Goal: Task Accomplishment & Management: Manage account settings

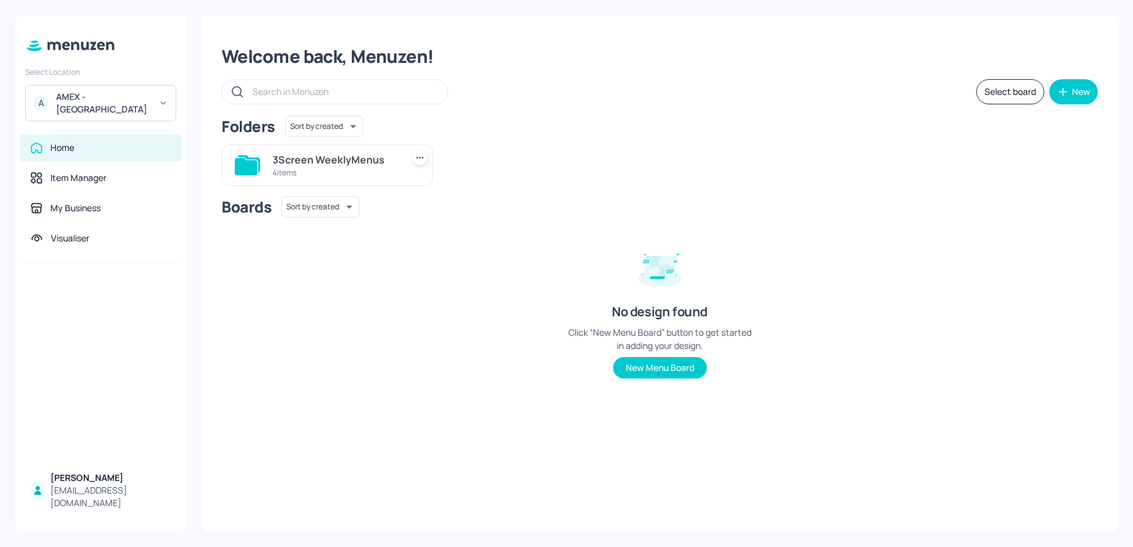
click at [71, 242] on div "Home Item Manager My Business Visualiser" at bounding box center [100, 198] width 171 height 129
click at [79, 232] on div "Visualiser" at bounding box center [70, 238] width 38 height 13
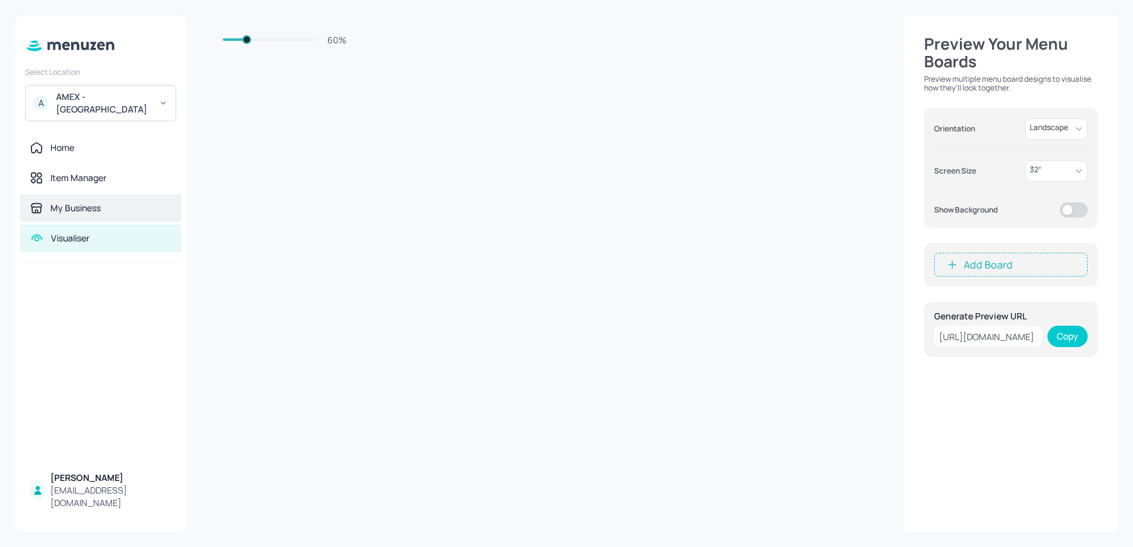
click at [79, 202] on div "My Business" at bounding box center [75, 208] width 50 height 13
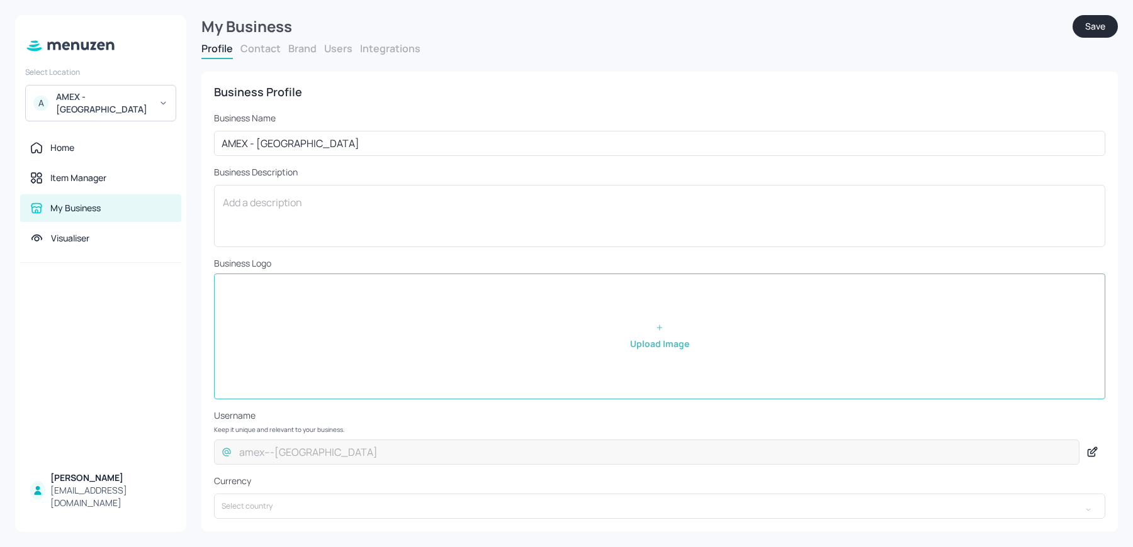
click at [94, 88] on div "A AMEX - Frankfurt" at bounding box center [100, 103] width 151 height 36
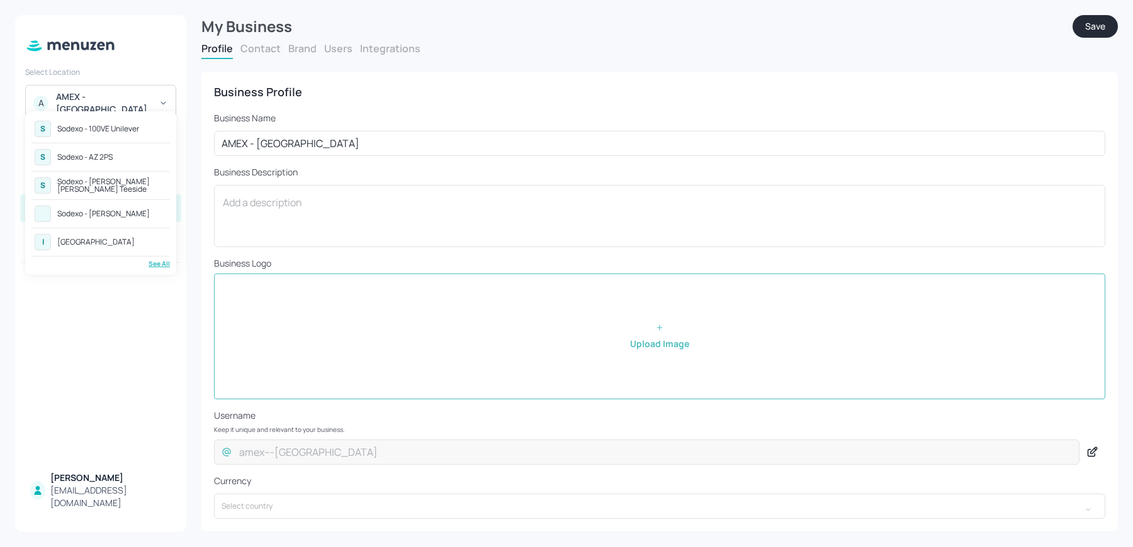
click at [159, 267] on div "S Sodexo - 100VE Unilever S Sodexo - AZ 2PS S Sodexo - Johnson Matthey Teeside …" at bounding box center [100, 193] width 151 height 164
click at [159, 260] on div "See All" at bounding box center [100, 263] width 138 height 9
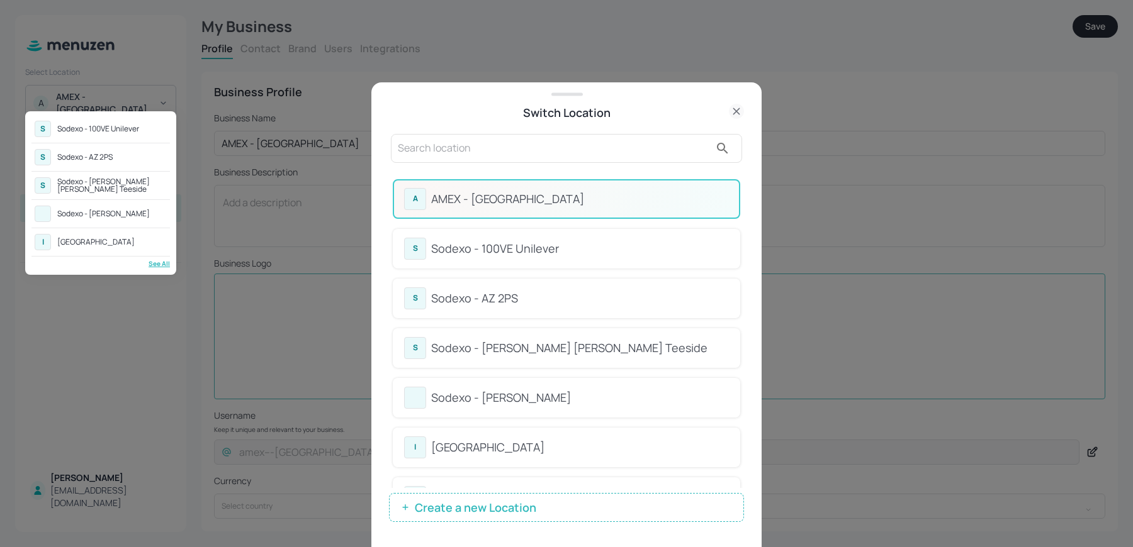
click at [432, 152] on div at bounding box center [566, 273] width 1133 height 547
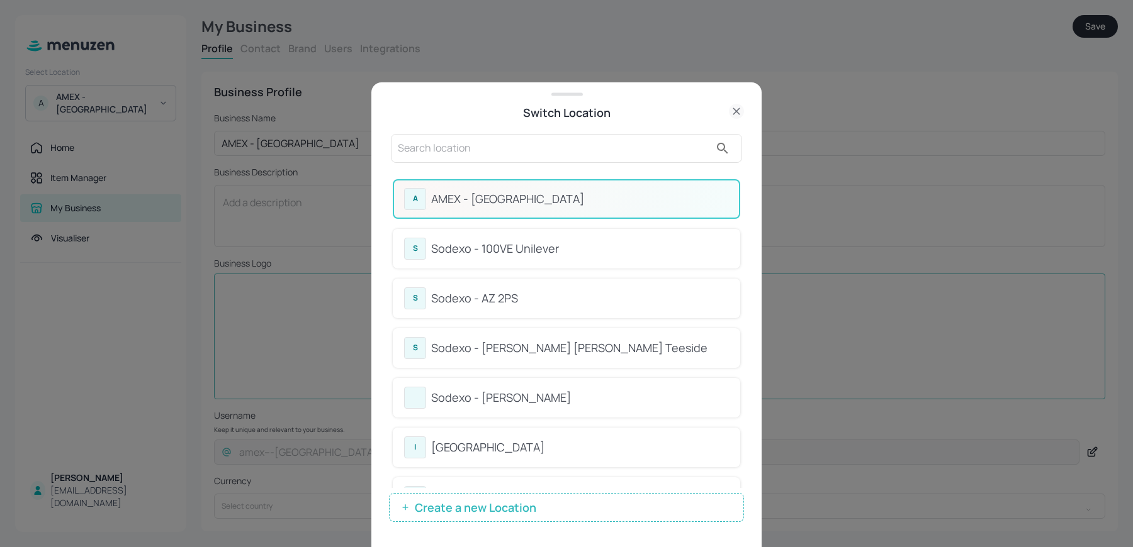
click at [432, 152] on div "S Sodexo - 100VE Unilever S Sodexo - AZ 2PS S Sodexo - Johnson Matthey Teeside …" at bounding box center [566, 273] width 1133 height 547
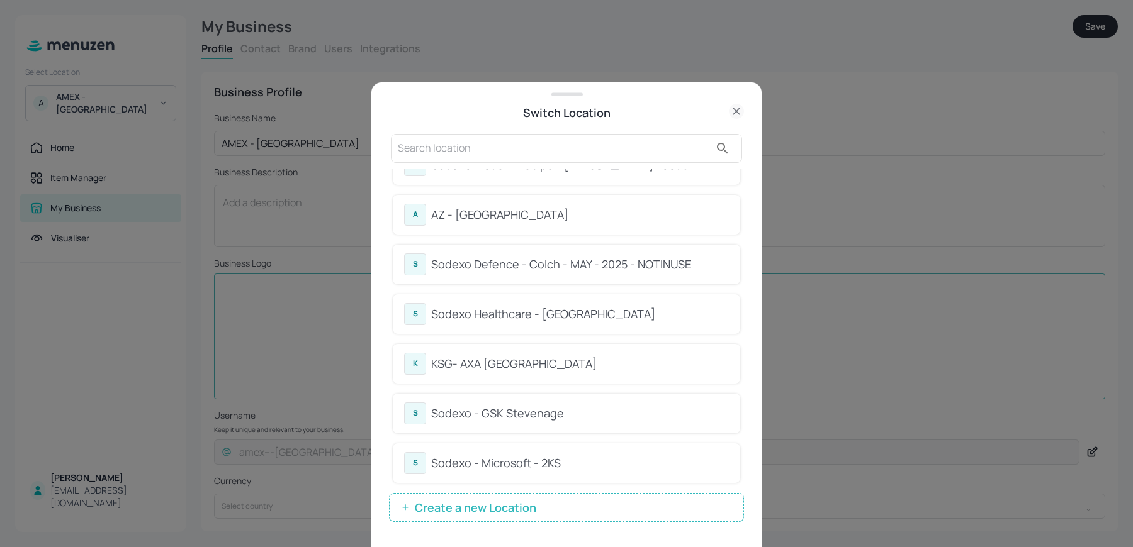
scroll to position [1128, 0]
click at [507, 306] on div "Sodexo Healthcare - Stoke Mandeville" at bounding box center [580, 313] width 298 height 17
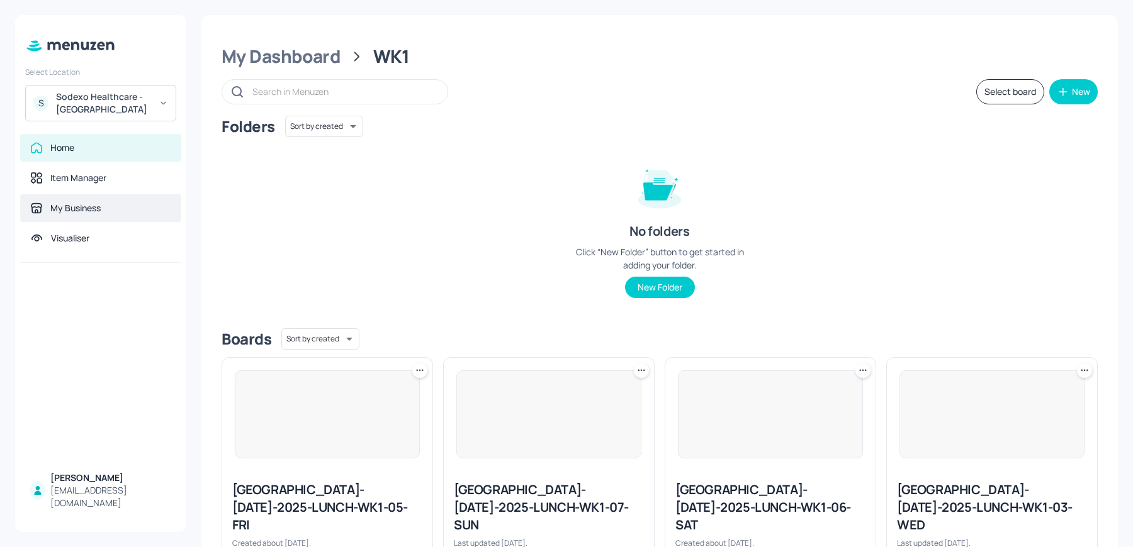
click at [88, 209] on div "My Business" at bounding box center [75, 208] width 50 height 13
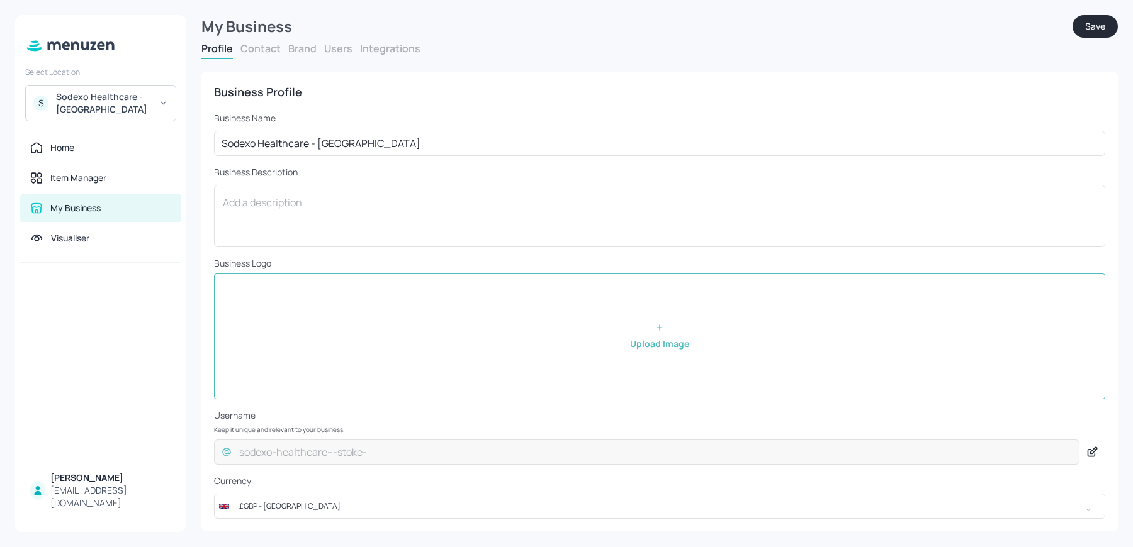
click at [303, 48] on button "Brand" at bounding box center [302, 49] width 28 height 14
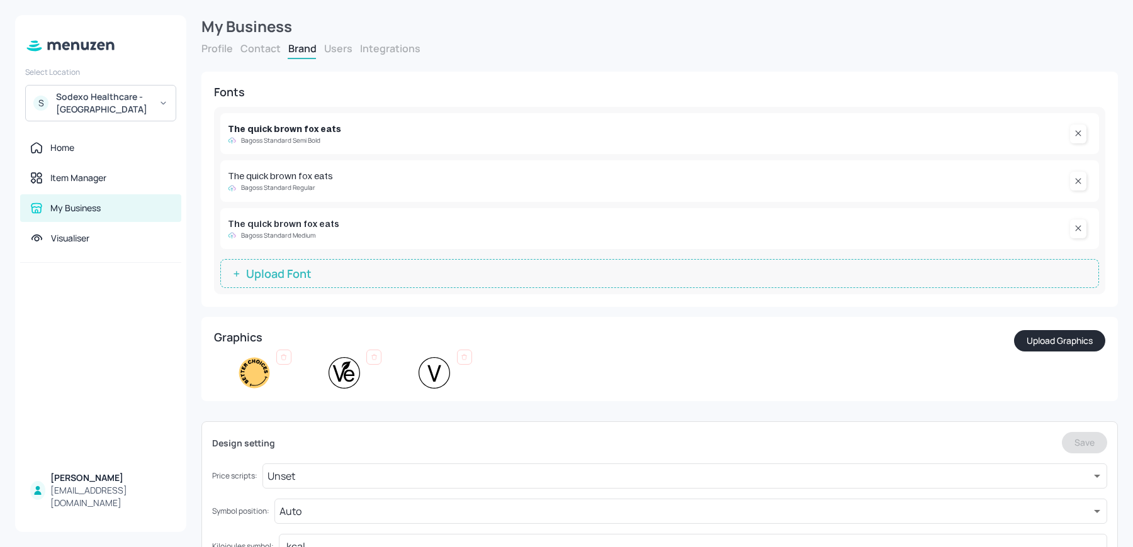
click at [334, 48] on button "Users" at bounding box center [338, 49] width 28 height 14
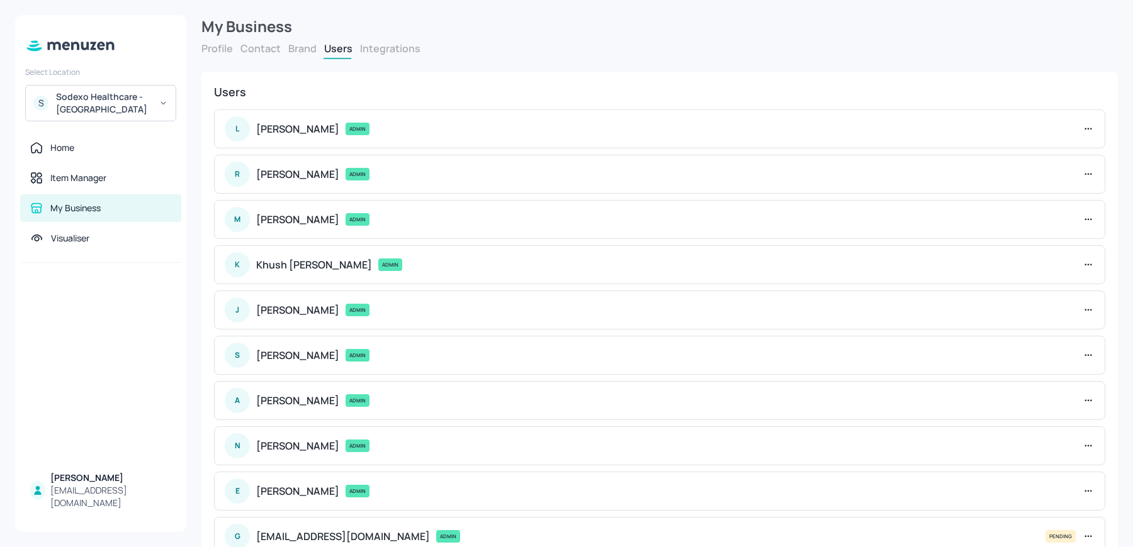
scroll to position [82, 0]
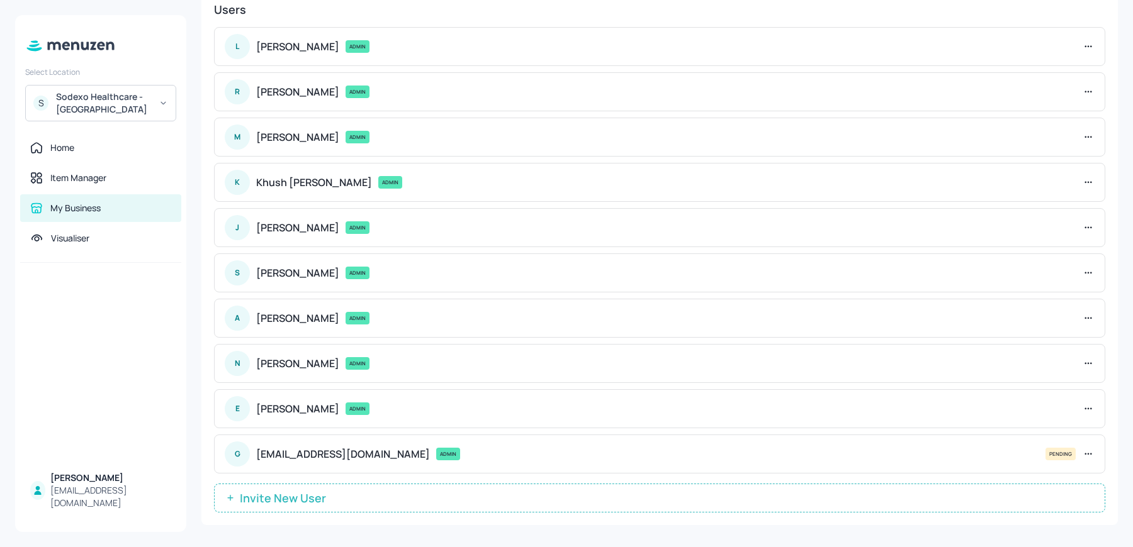
click at [313, 500] on button "Invite New User" at bounding box center [659, 498] width 891 height 29
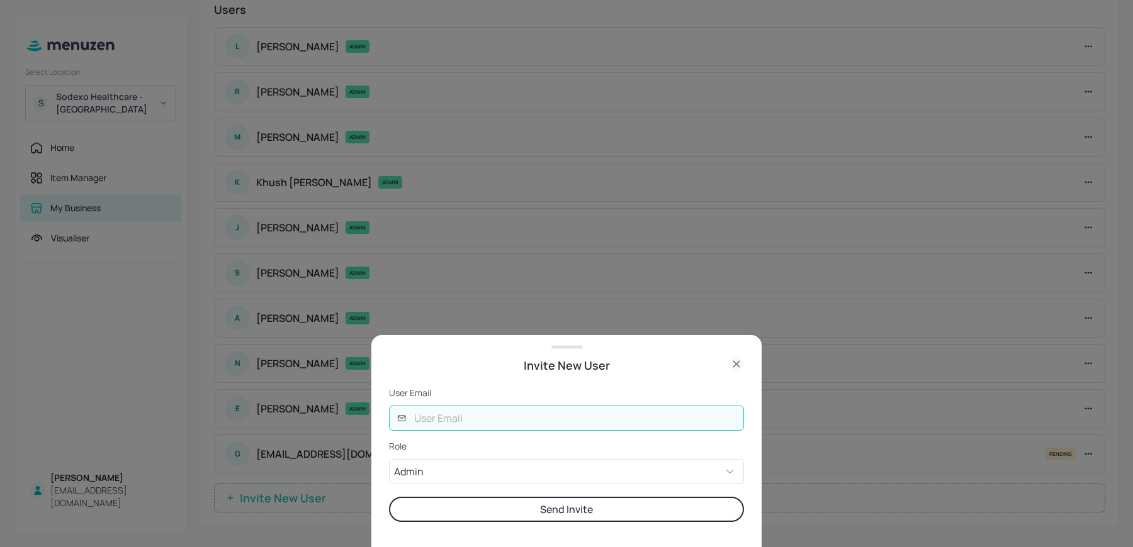
click at [443, 415] on input "text" at bounding box center [575, 418] width 337 height 25
type input "nishita@digital-messaging.com"
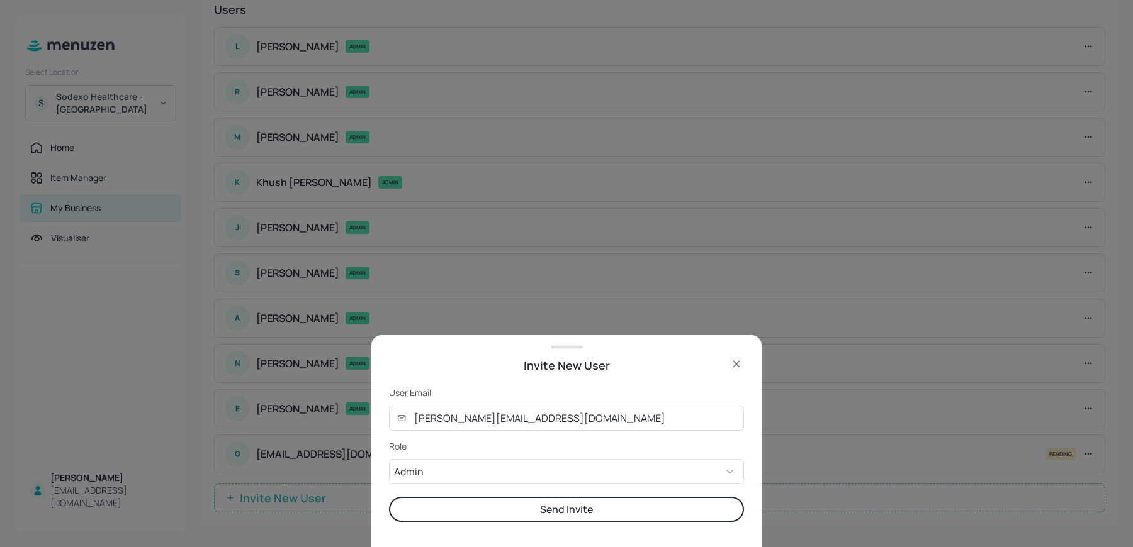
click at [532, 507] on button "Send Invite" at bounding box center [566, 509] width 355 height 25
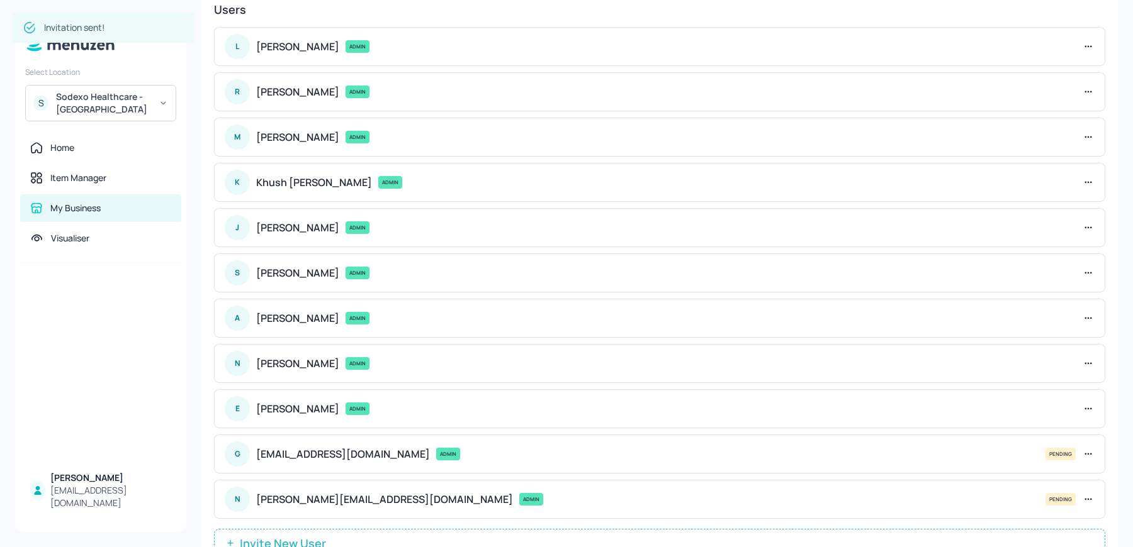
scroll to position [87, 0]
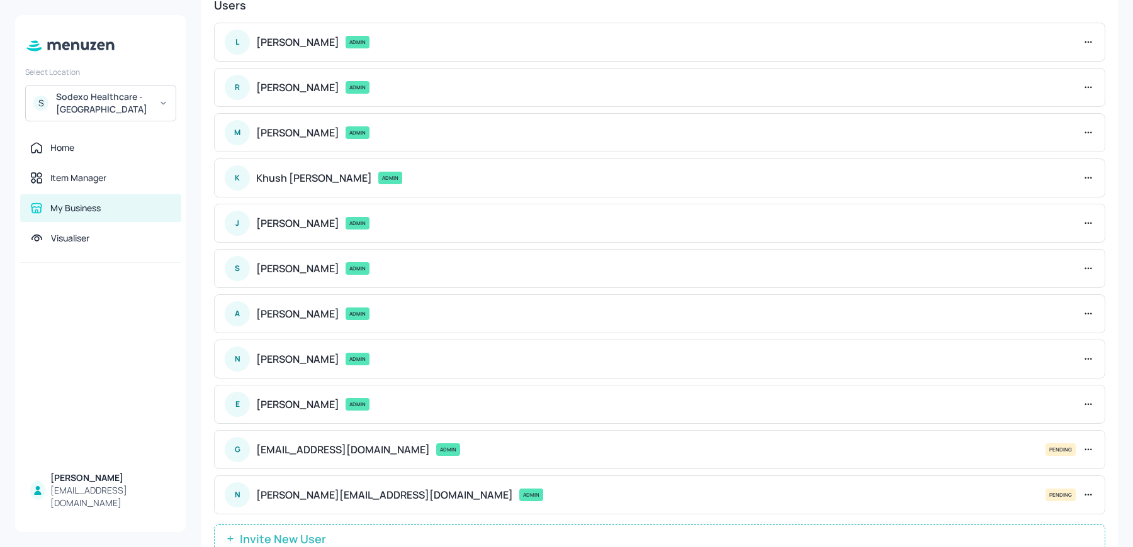
click at [83, 113] on div "Sodexo Healthcare - Stoke Mandeville" at bounding box center [103, 103] width 95 height 25
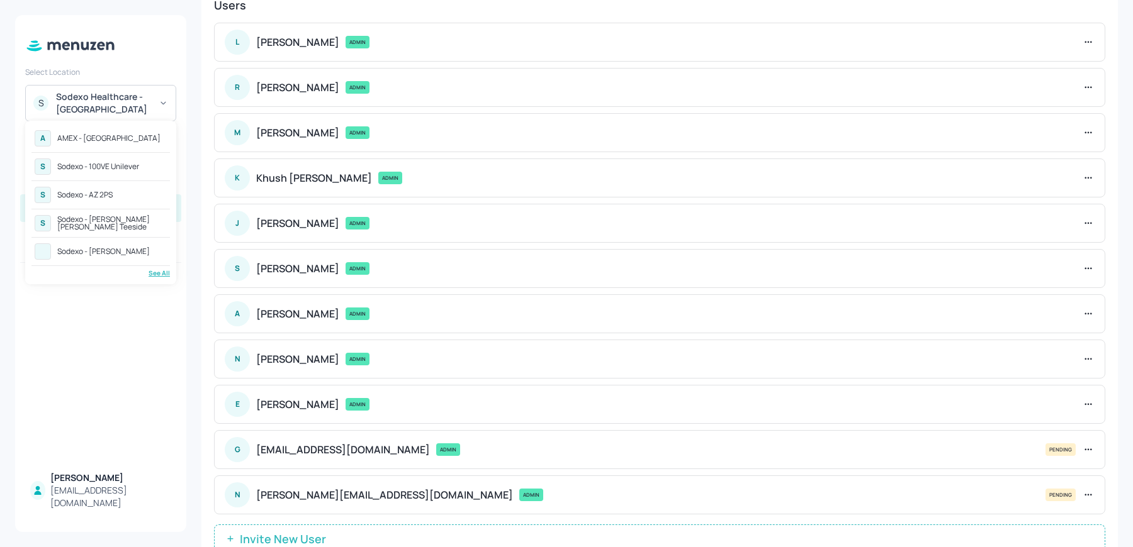
click at [115, 159] on div "S Sodexo - 100VE Unilever" at bounding box center [100, 166] width 138 height 23
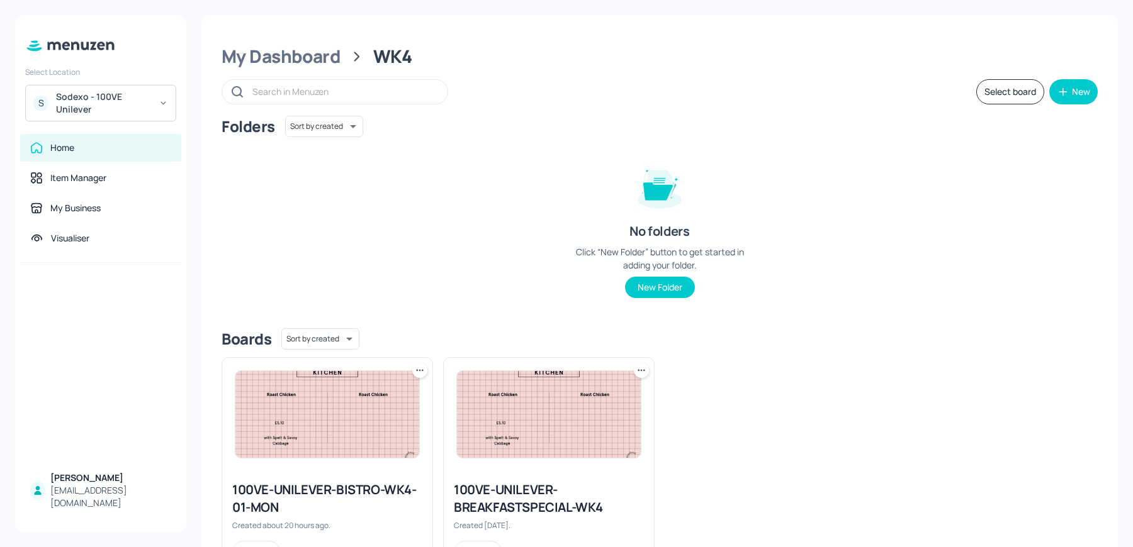
click at [305, 69] on div "My Dashboard WK4 Select board New Folders Sort by created id ​ No folders Click…" at bounding box center [659, 310] width 916 height 591
click at [298, 64] on div "My Dashboard" at bounding box center [281, 56] width 119 height 23
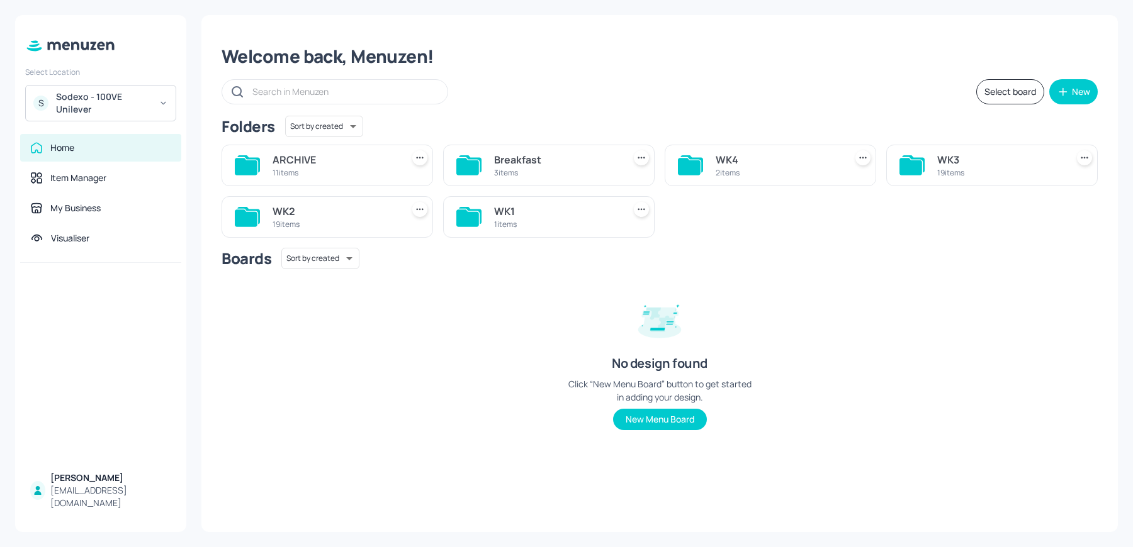
click at [968, 165] on div "WK3" at bounding box center [999, 159] width 125 height 15
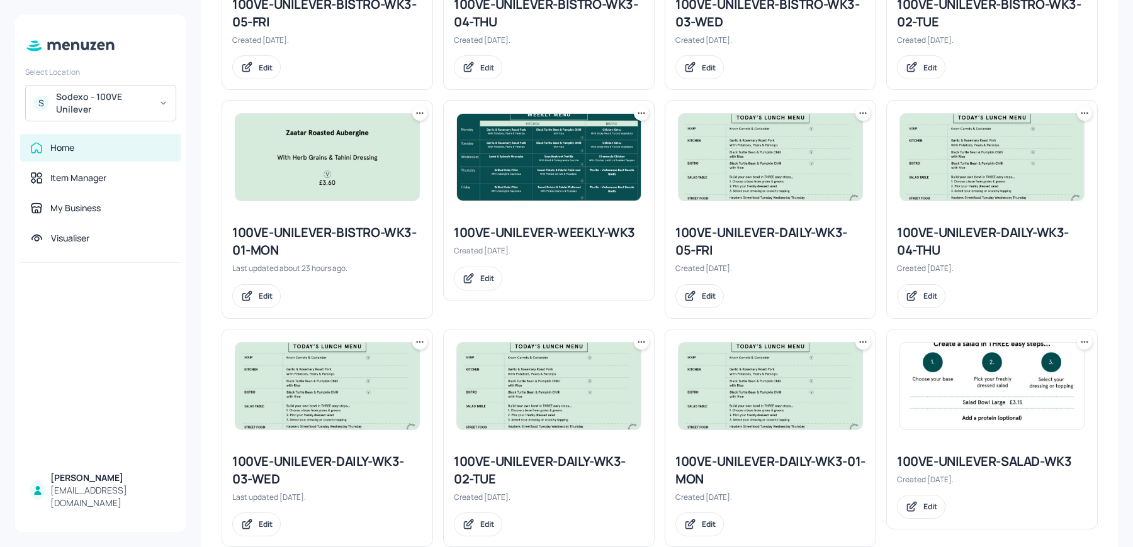
scroll to position [349, 0]
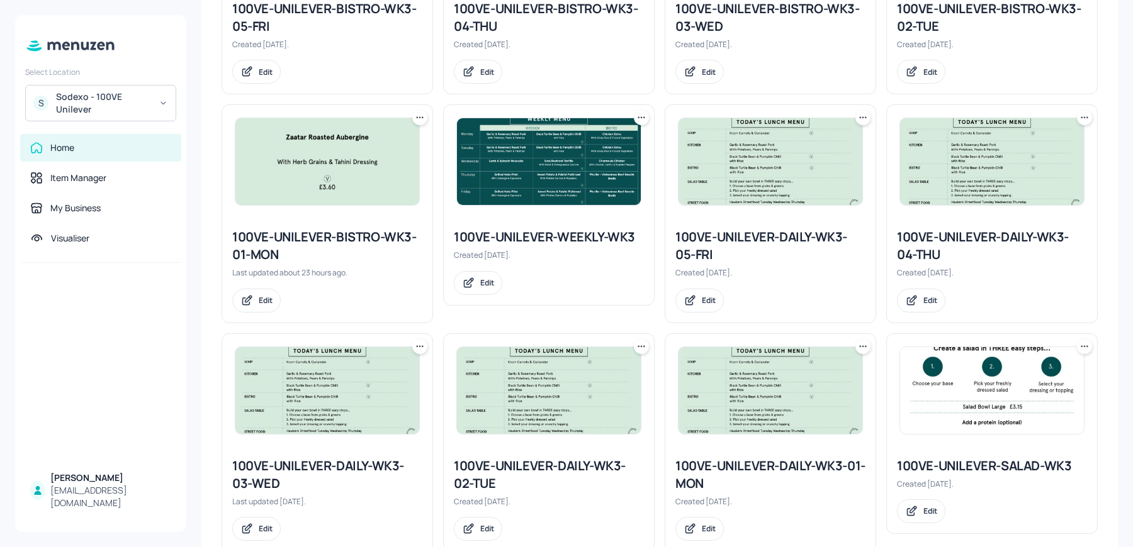
click at [512, 168] on img at bounding box center [549, 161] width 184 height 87
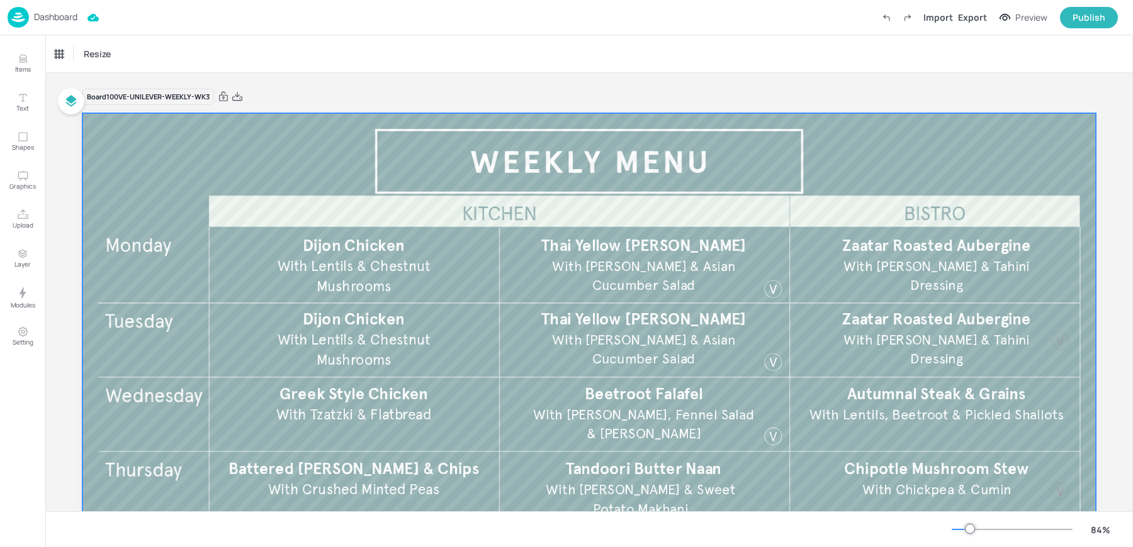
click at [1058, 366] on div at bounding box center [588, 398] width 1013 height 570
click at [1058, 342] on div at bounding box center [1060, 342] width 20 height 20
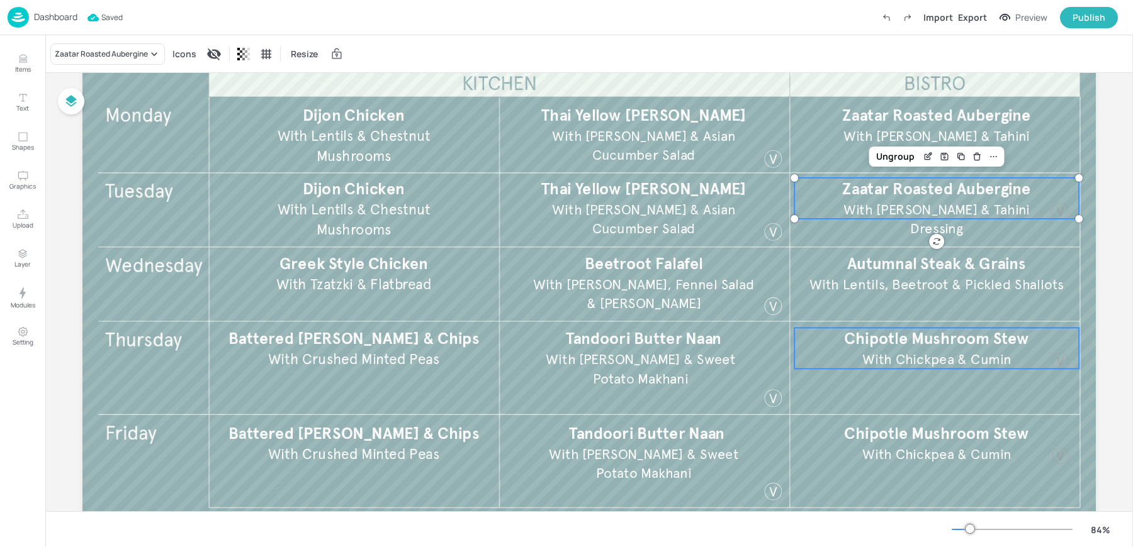
scroll to position [126, 0]
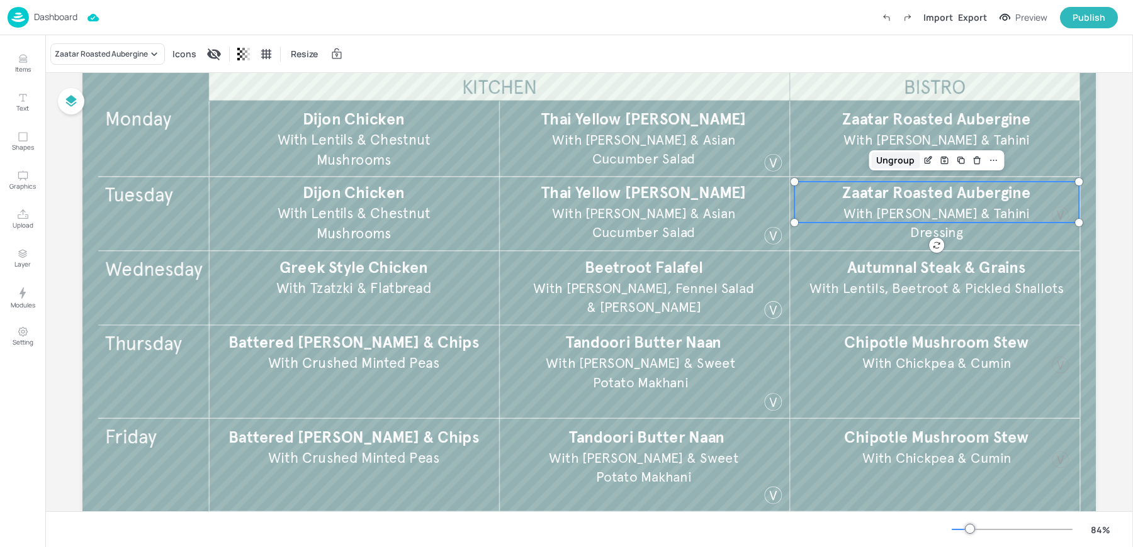
click at [892, 166] on div "Ungroup" at bounding box center [895, 160] width 48 height 16
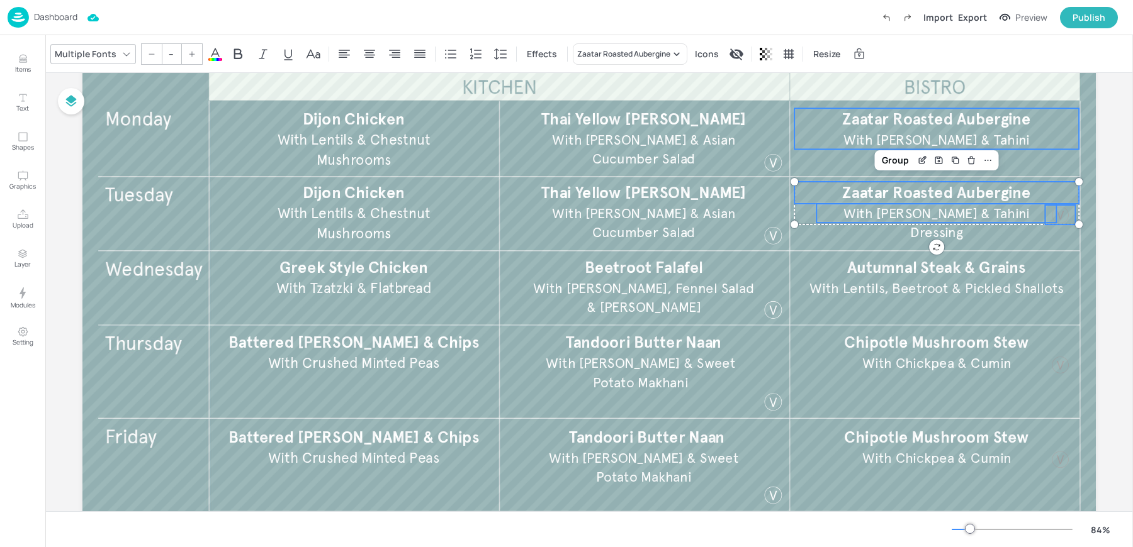
click at [875, 120] on span "Zaatar Roasted Aubergine" at bounding box center [936, 119] width 188 height 20
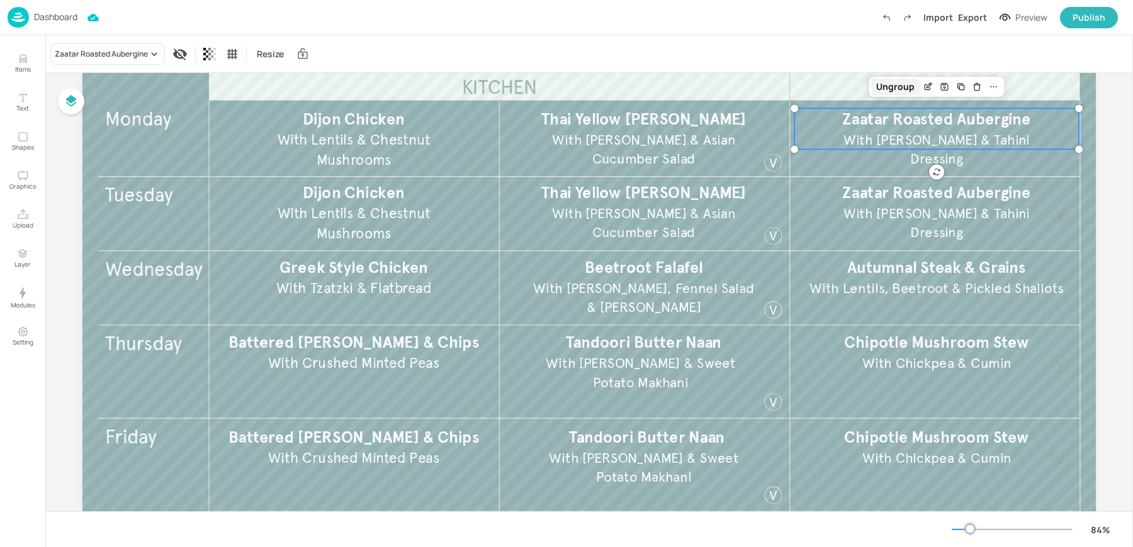
click at [898, 86] on div "Ungroup" at bounding box center [895, 87] width 48 height 16
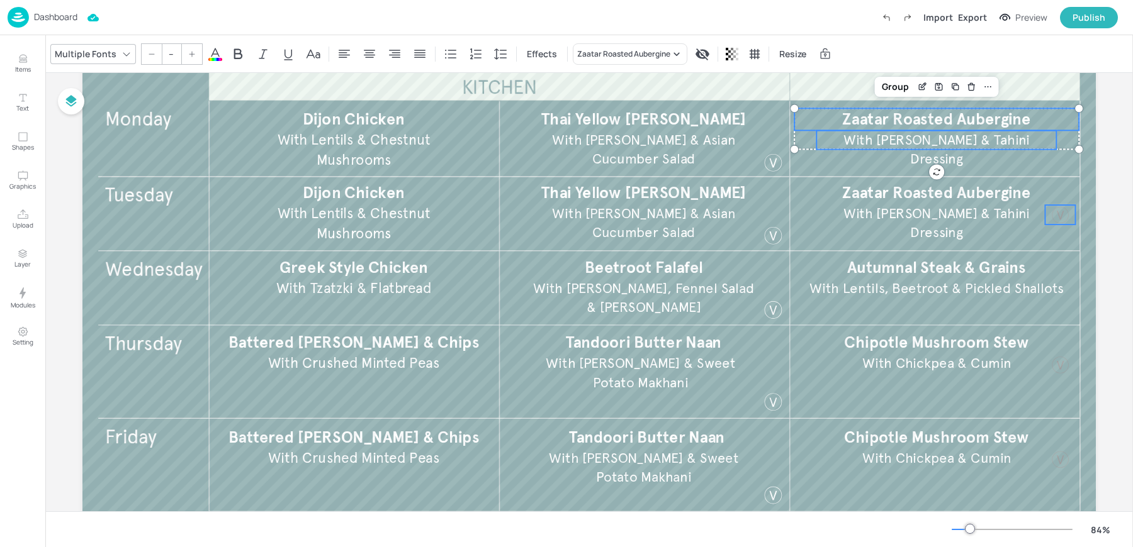
click at [1060, 216] on div at bounding box center [1060, 215] width 20 height 20
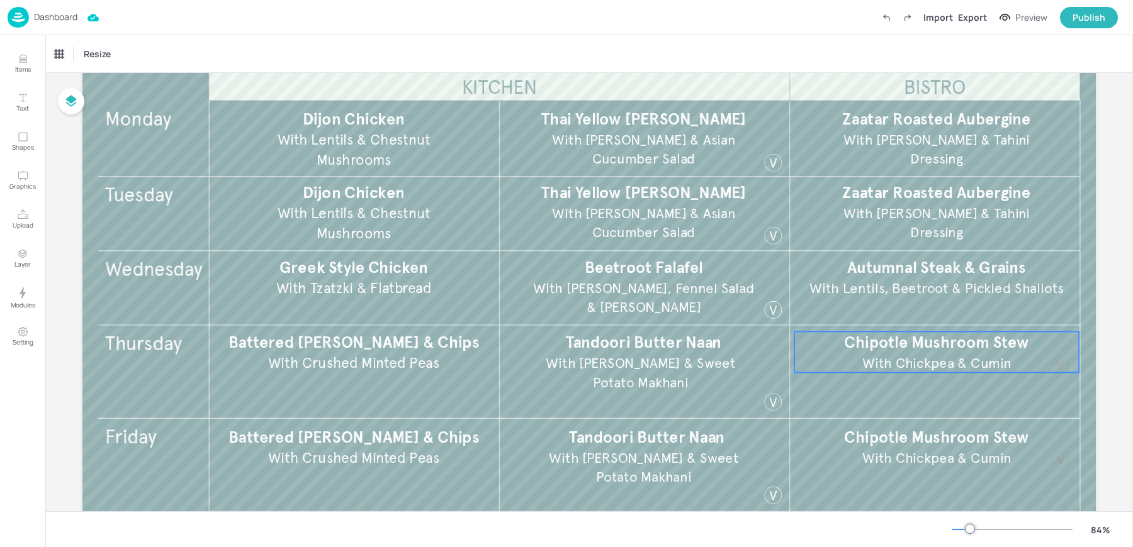
click at [934, 351] on span "Chipotle Mushroom Stew" at bounding box center [936, 343] width 184 height 20
click at [879, 313] on div "Ungroup" at bounding box center [895, 310] width 48 height 16
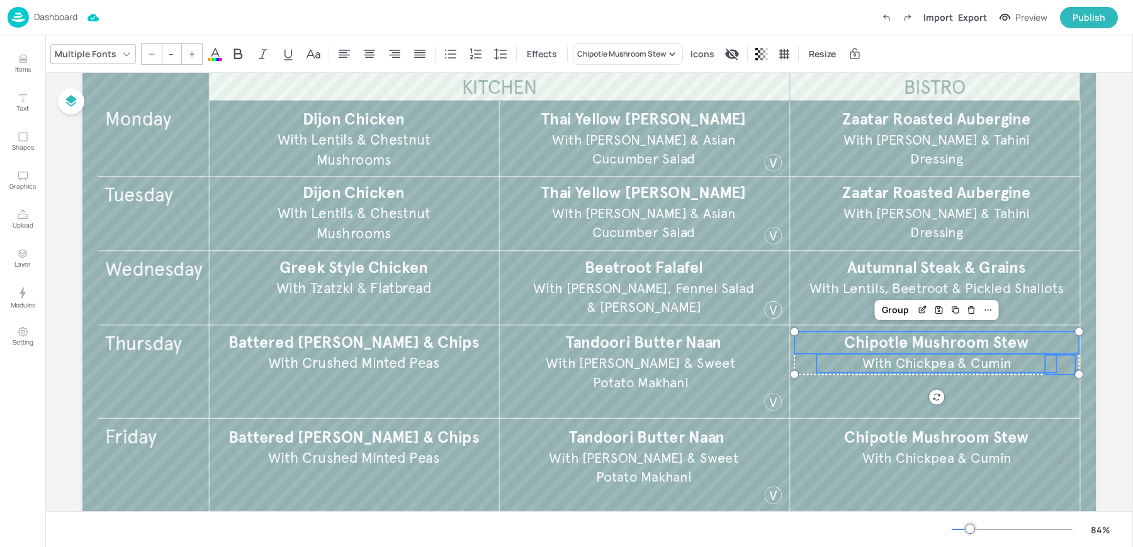
click at [1066, 366] on div at bounding box center [1060, 366] width 20 height 20
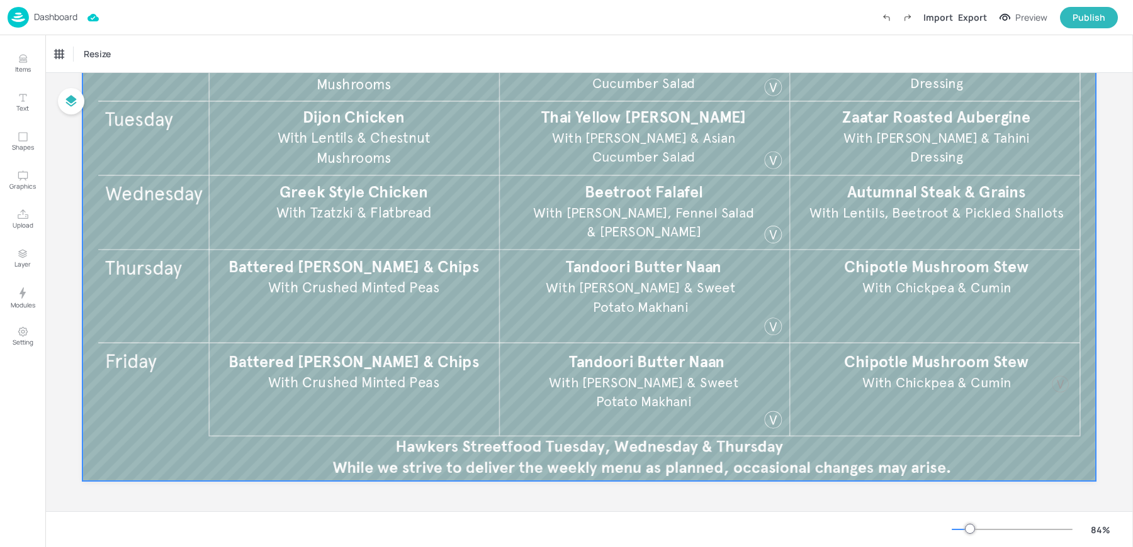
scroll to position [202, 0]
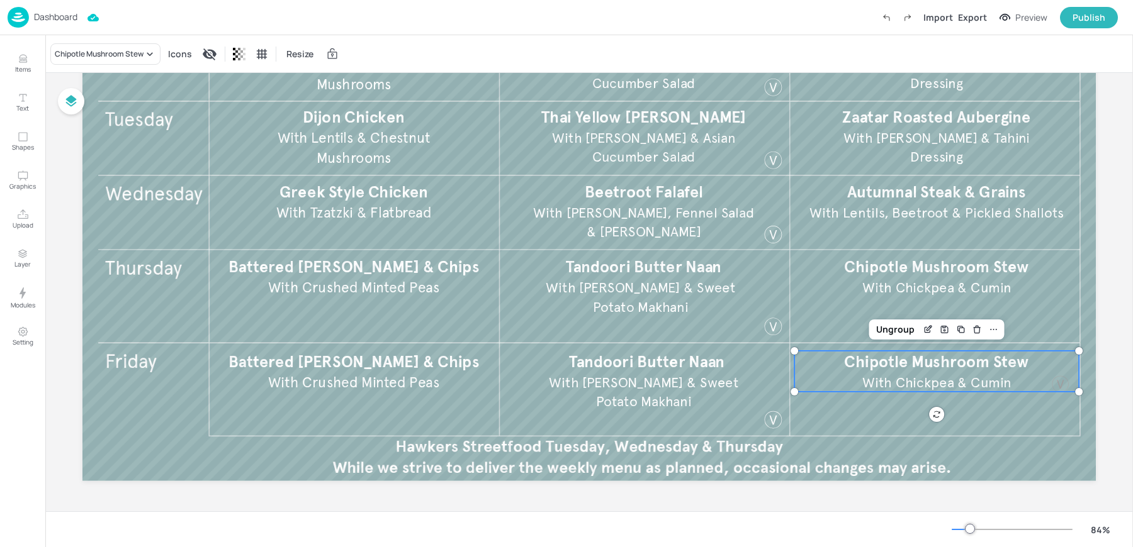
click at [1062, 384] on div at bounding box center [1060, 384] width 20 height 20
click at [885, 335] on div "Ungroup" at bounding box center [895, 330] width 48 height 16
click at [1067, 386] on div at bounding box center [1060, 384] width 20 height 20
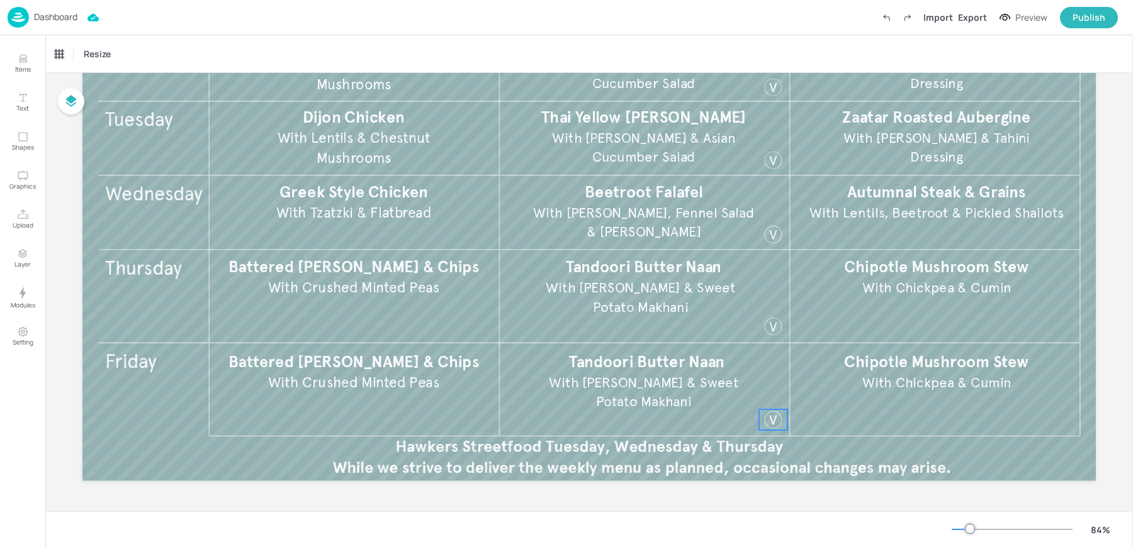
click at [764, 427] on div at bounding box center [773, 420] width 21 height 21
click at [768, 329] on div at bounding box center [773, 327] width 21 height 21
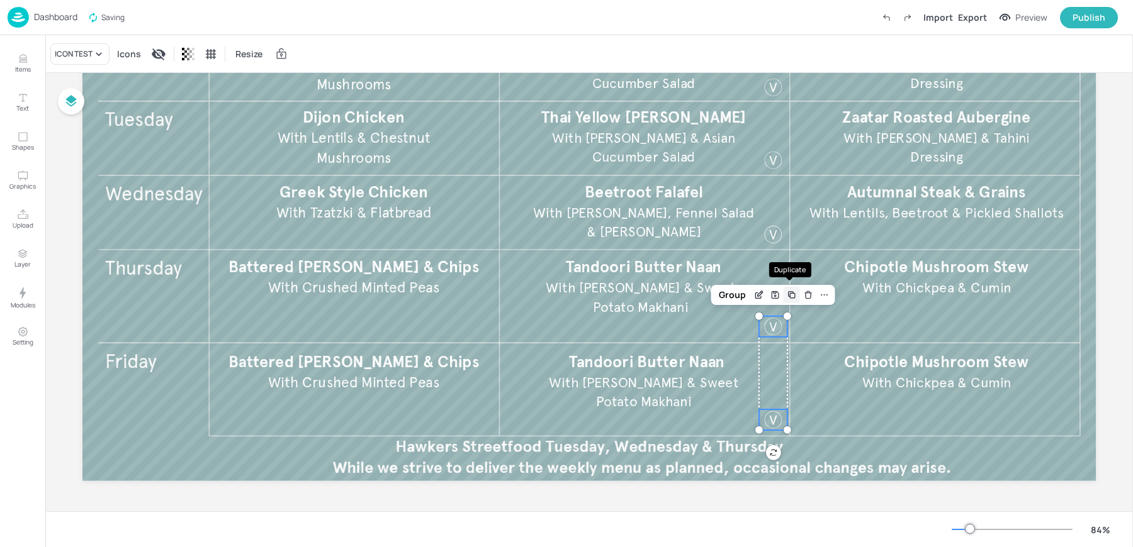
click at [795, 294] on div "Duplicate" at bounding box center [791, 295] width 16 height 16
drag, startPoint x: 777, startPoint y: 335, endPoint x: 1057, endPoint y: 334, distance: 279.4
click at [1057, 334] on div at bounding box center [1059, 330] width 21 height 21
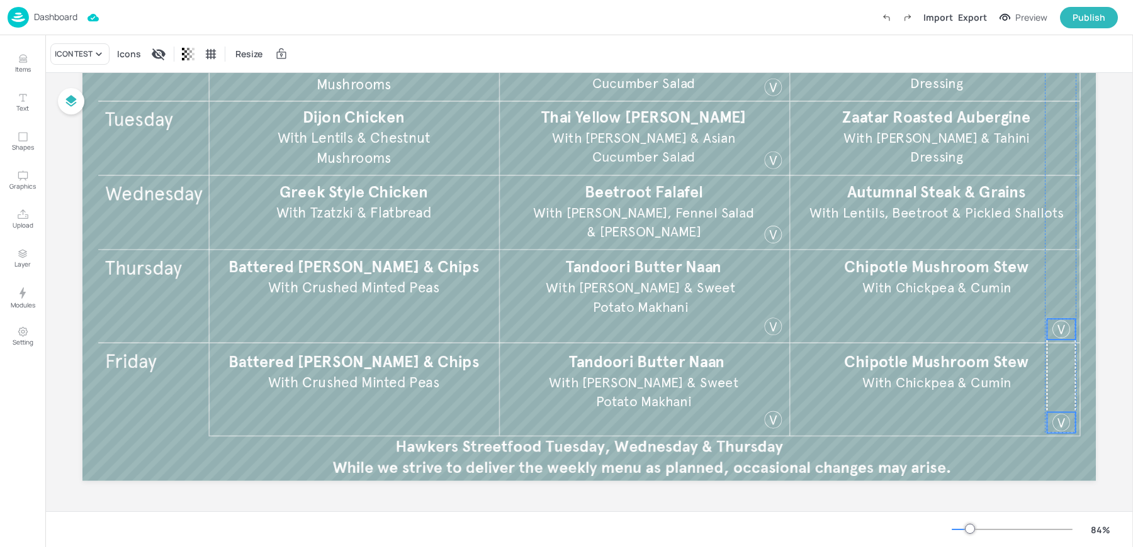
click at [1057, 332] on div at bounding box center [1061, 329] width 21 height 21
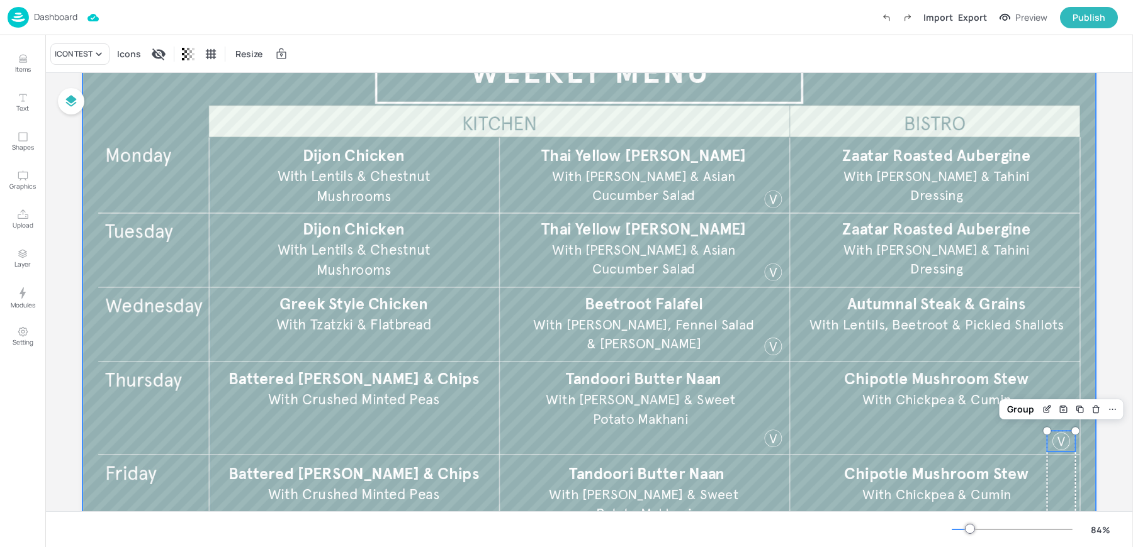
scroll to position [89, 0]
click at [763, 273] on div at bounding box center [773, 273] width 21 height 21
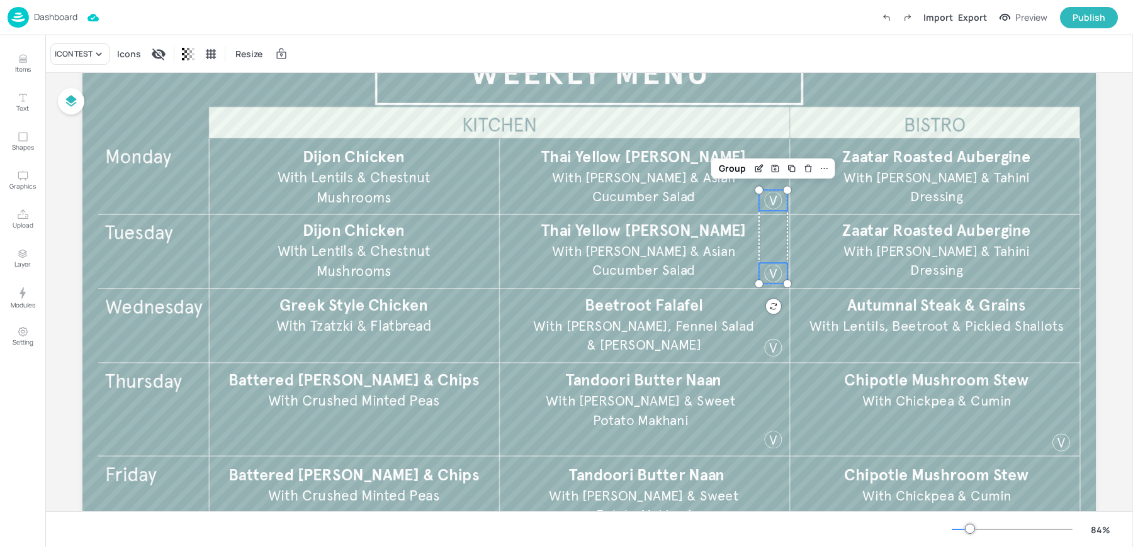
click at [767, 193] on div at bounding box center [773, 200] width 21 height 21
click at [768, 196] on div at bounding box center [771, 198] width 21 height 21
click at [792, 169] on icon "Duplicate" at bounding box center [790, 167] width 10 height 10
drag, startPoint x: 773, startPoint y: 200, endPoint x: 1058, endPoint y: 195, distance: 285.7
click at [1058, 195] on div at bounding box center [1064, 198] width 21 height 21
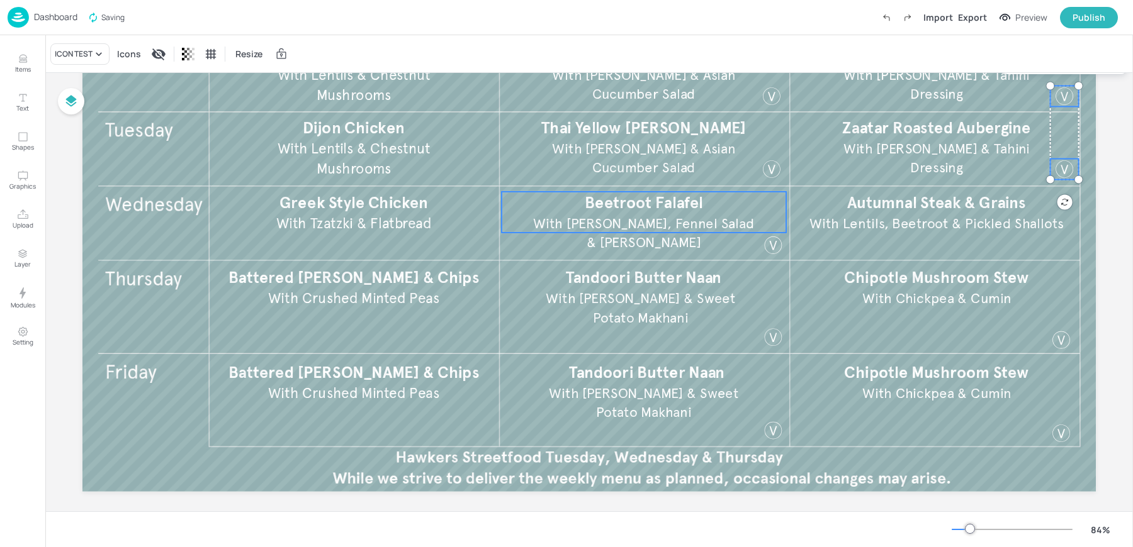
scroll to position [202, 0]
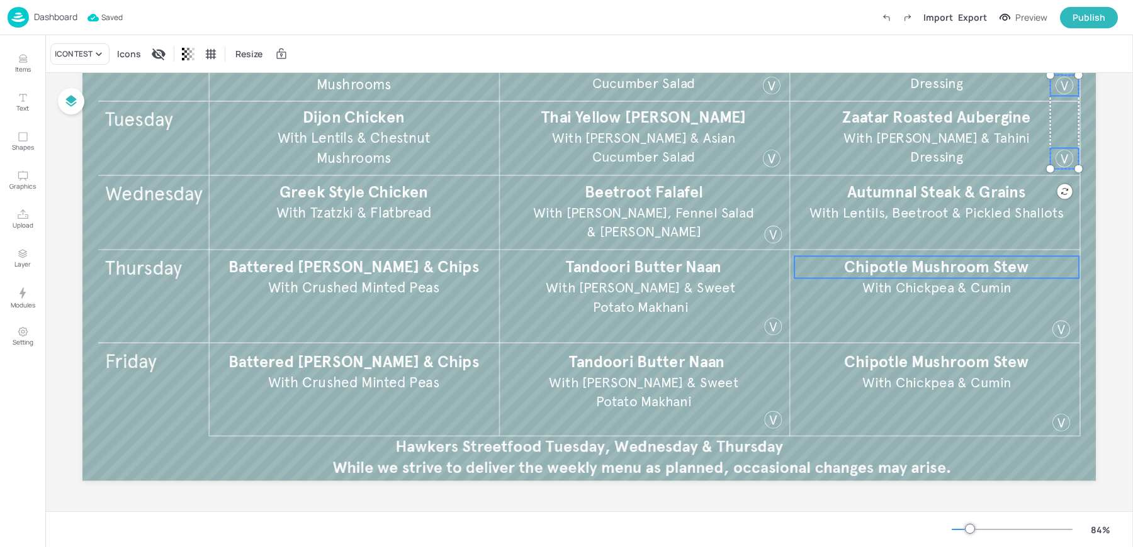
click at [885, 267] on span "Chipotle Mushroom Stew" at bounding box center [936, 267] width 184 height 20
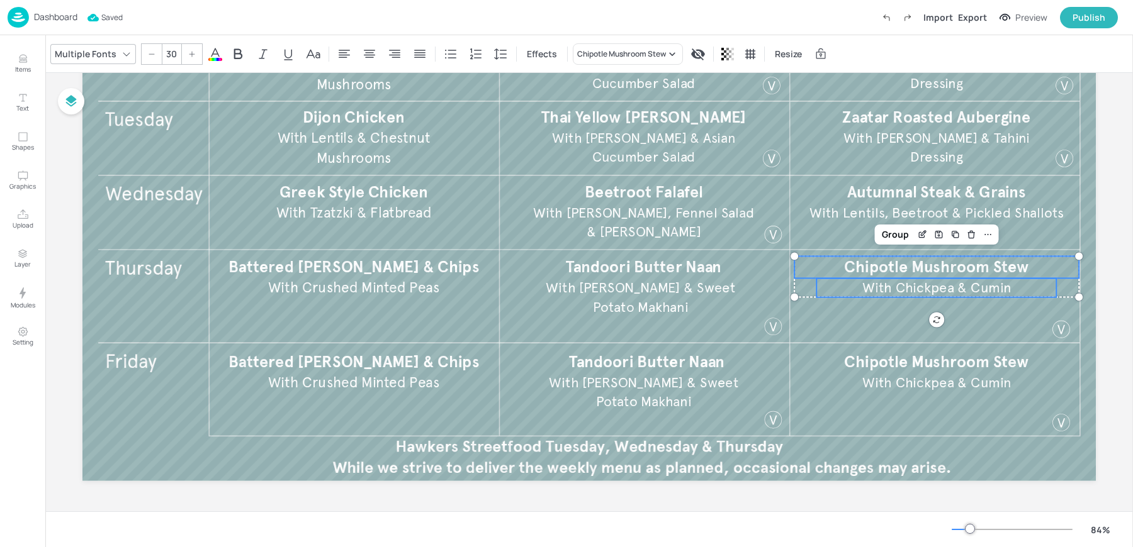
type input "--"
click at [879, 282] on span "With Chickpea & Cumin" at bounding box center [936, 287] width 149 height 17
click at [890, 232] on div "Group" at bounding box center [895, 235] width 37 height 16
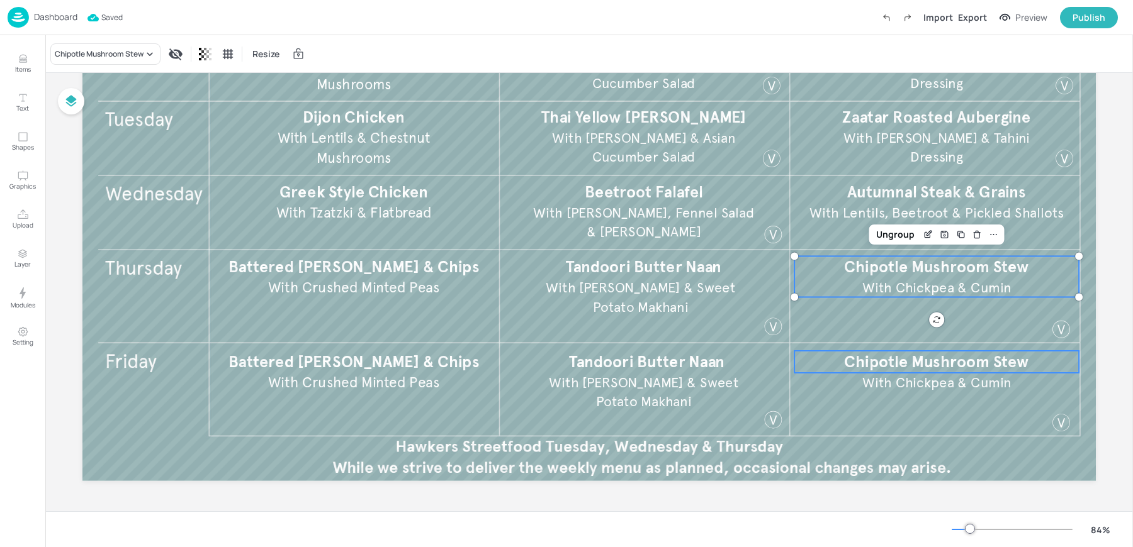
click at [872, 363] on span "Chipotle Mushroom Stew" at bounding box center [936, 362] width 184 height 20
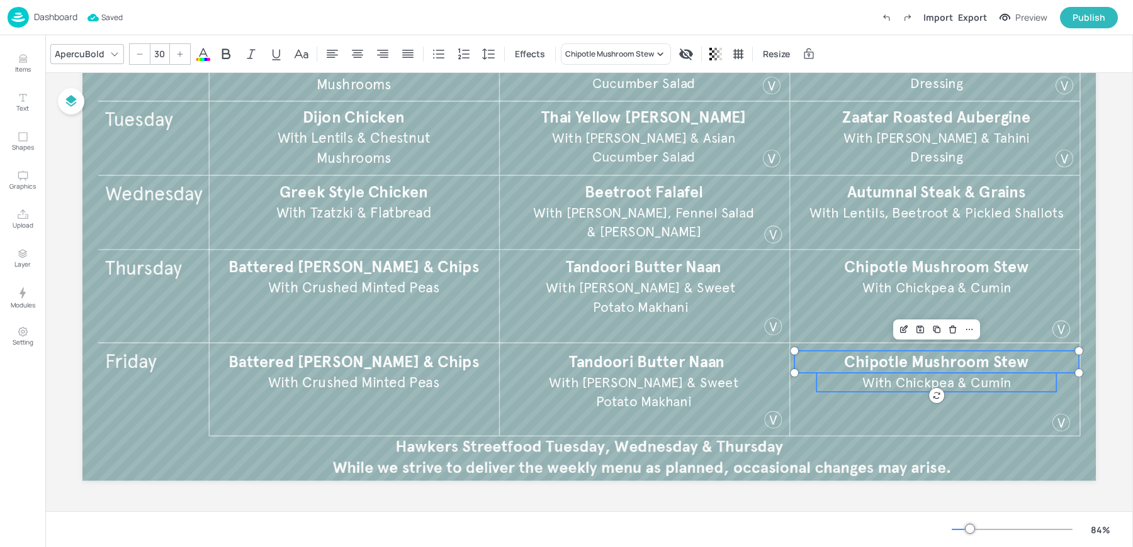
click at [872, 384] on span "With Chickpea & Cumin" at bounding box center [936, 382] width 149 height 17
type input "--"
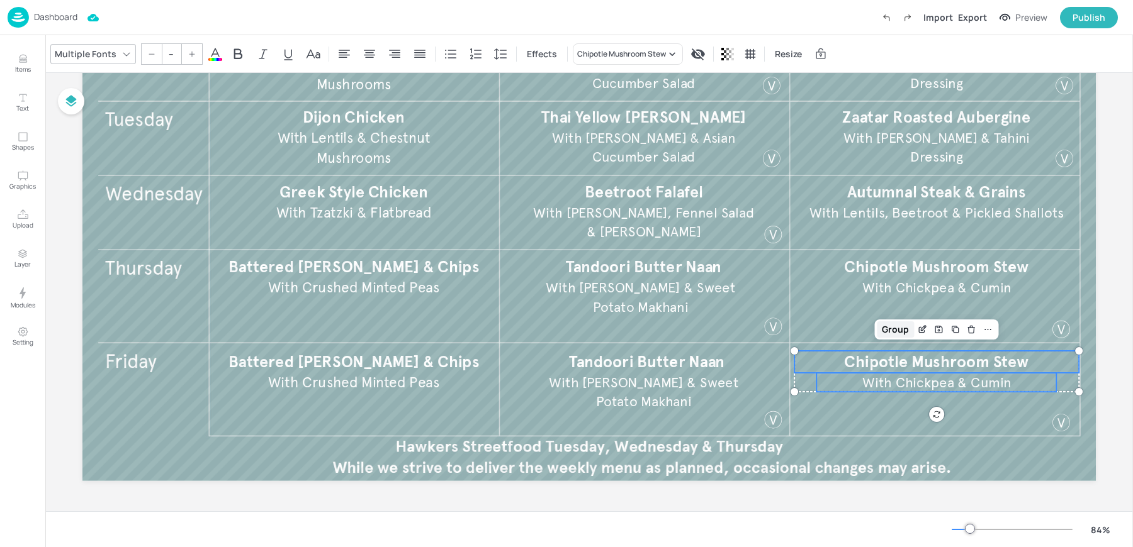
click at [891, 330] on div "Group" at bounding box center [895, 330] width 37 height 16
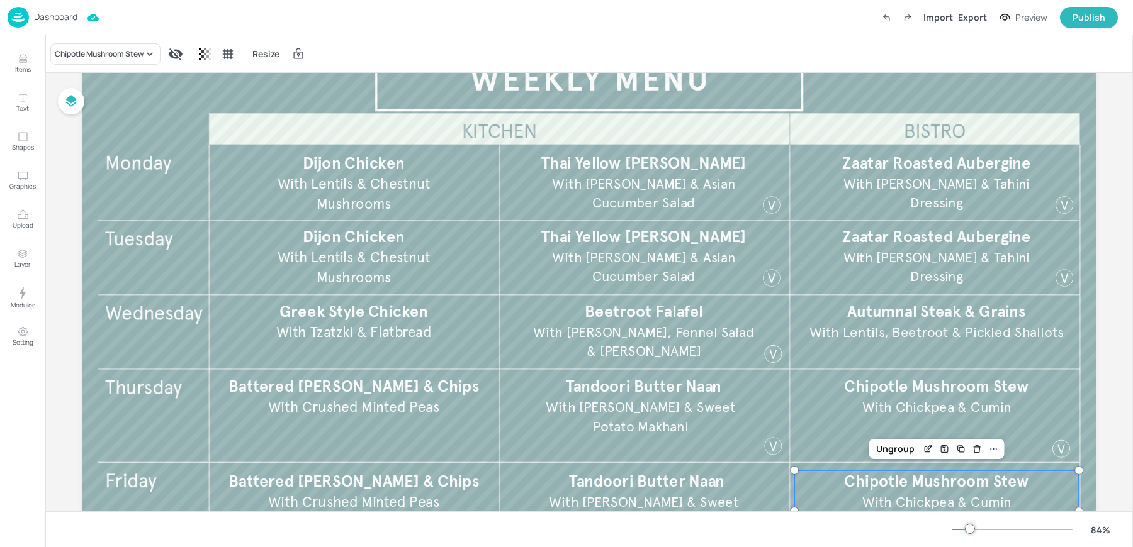
scroll to position [74, 0]
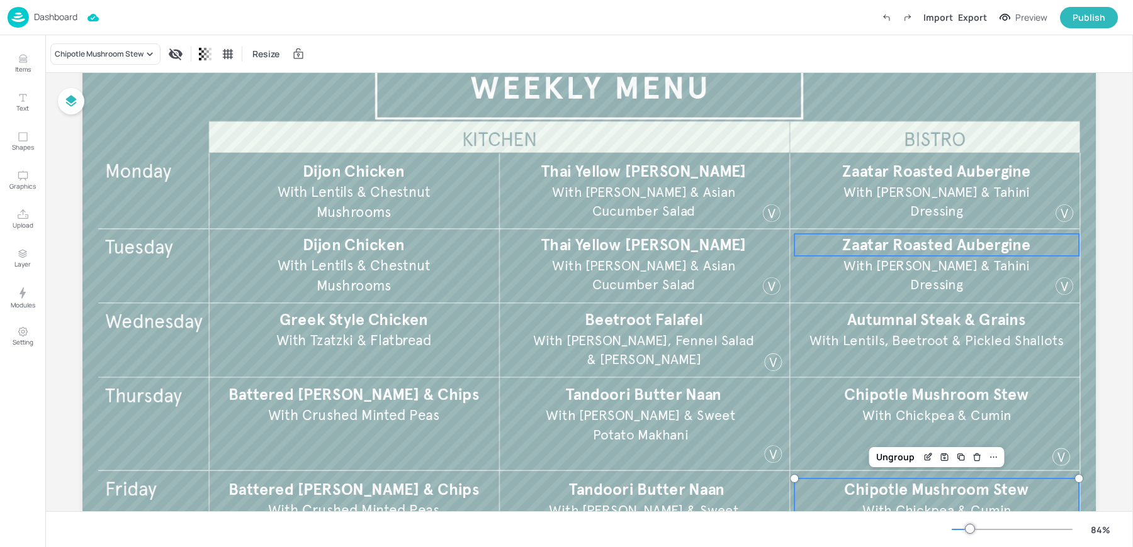
click at [863, 240] on span "Zaatar Roasted Aubergine" at bounding box center [936, 245] width 188 height 20
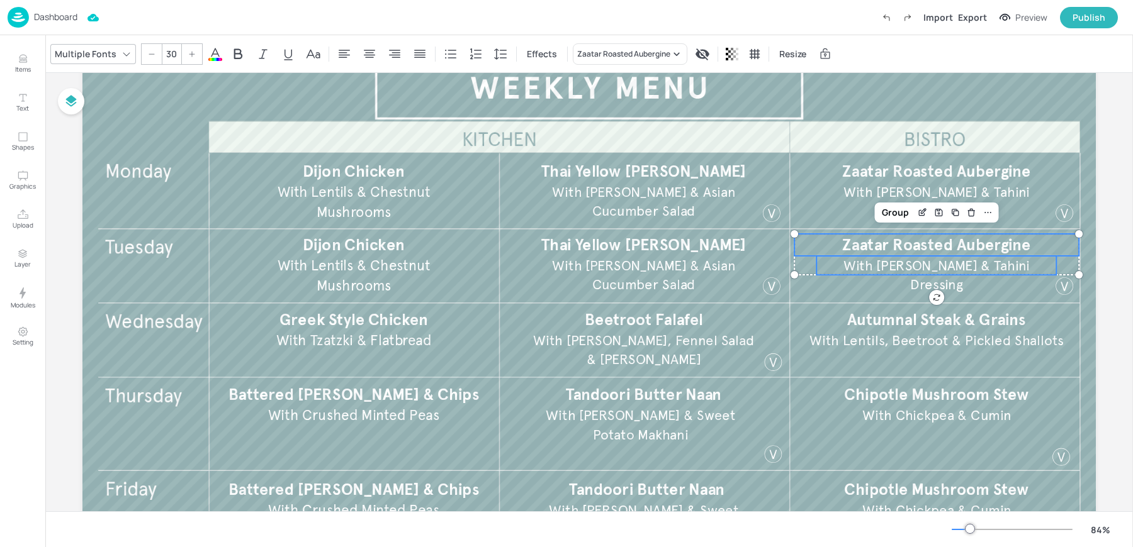
type input "--"
click at [863, 264] on span "With [PERSON_NAME] & Tahini Dressing" at bounding box center [936, 275] width 187 height 36
click at [889, 216] on div "Group" at bounding box center [895, 213] width 37 height 16
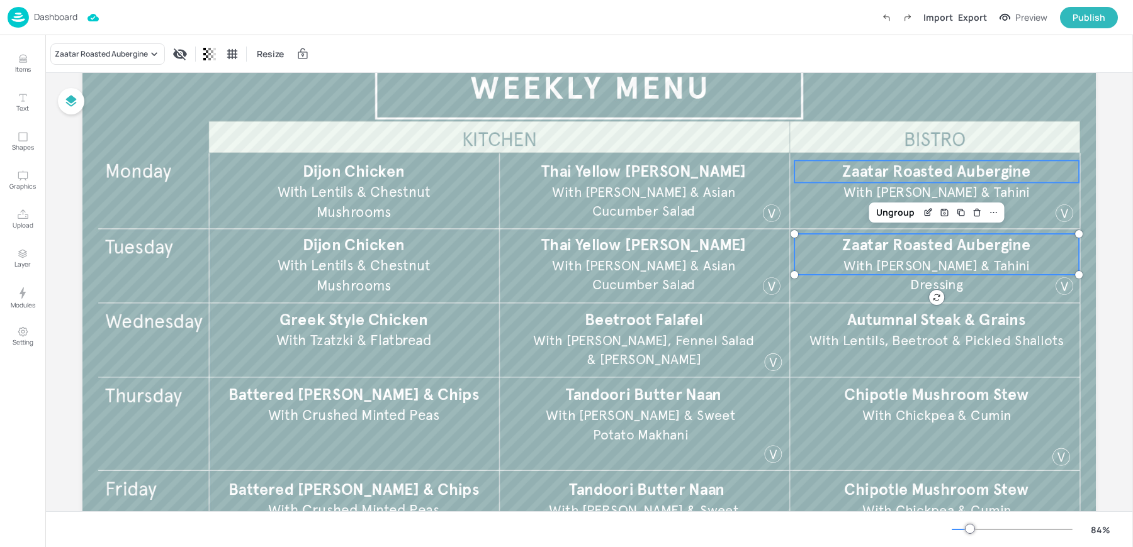
click at [867, 174] on span "Zaatar Roasted Aubergine" at bounding box center [936, 172] width 188 height 20
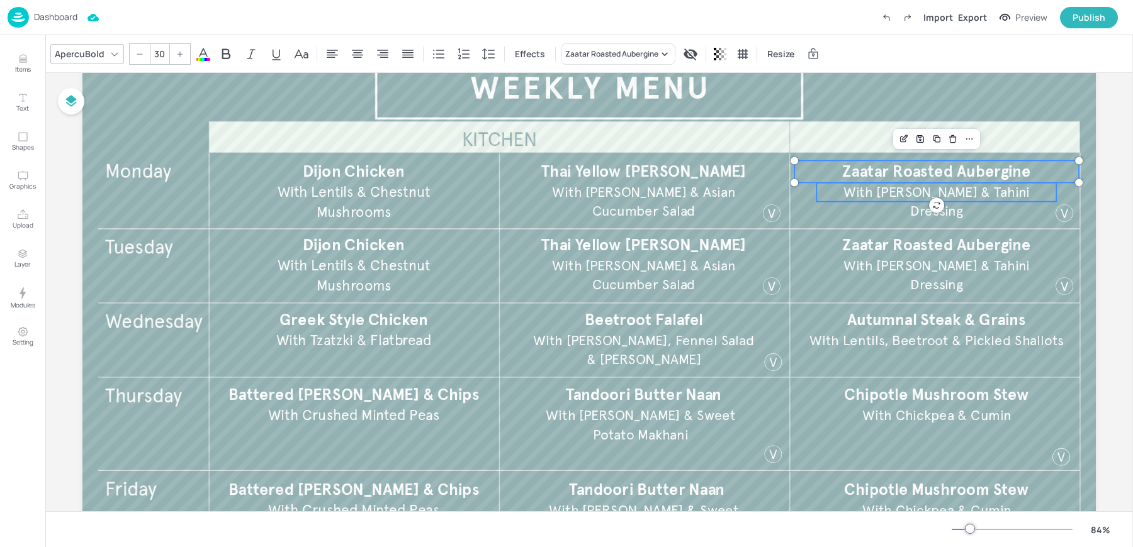
click at [860, 189] on span "With [PERSON_NAME] & Tahini Dressing" at bounding box center [936, 202] width 187 height 36
type input "--"
click at [894, 137] on div "Group" at bounding box center [895, 139] width 37 height 16
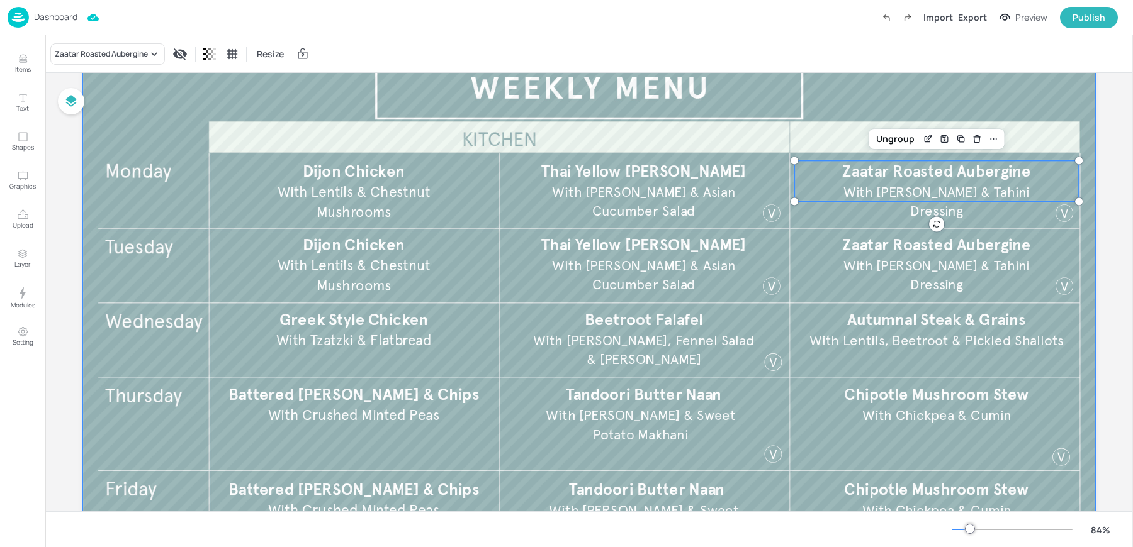
scroll to position [0, 0]
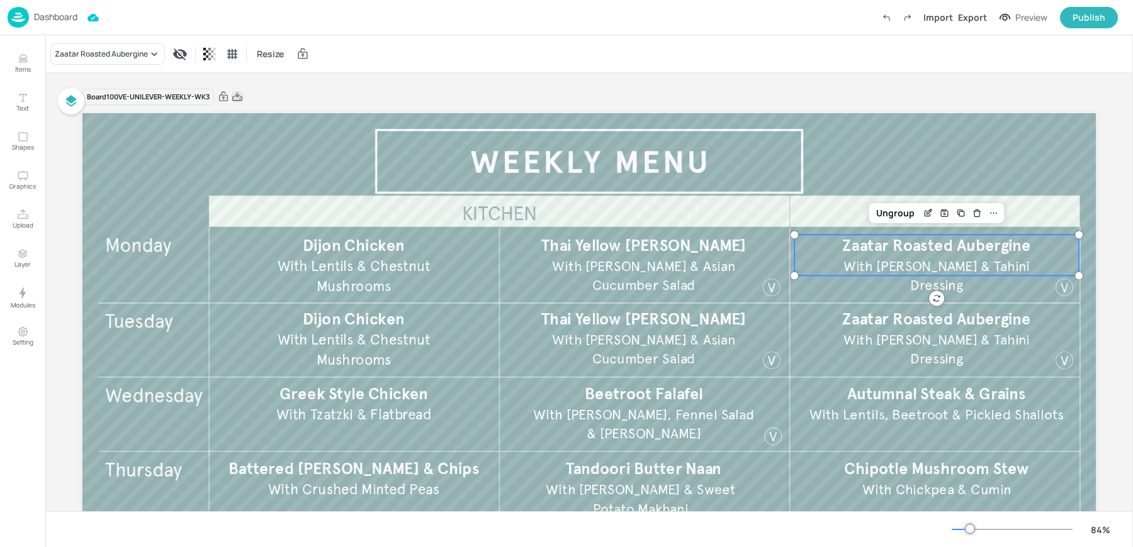
click at [235, 96] on icon at bounding box center [237, 96] width 10 height 9
click at [234, 94] on icon at bounding box center [237, 97] width 11 height 13
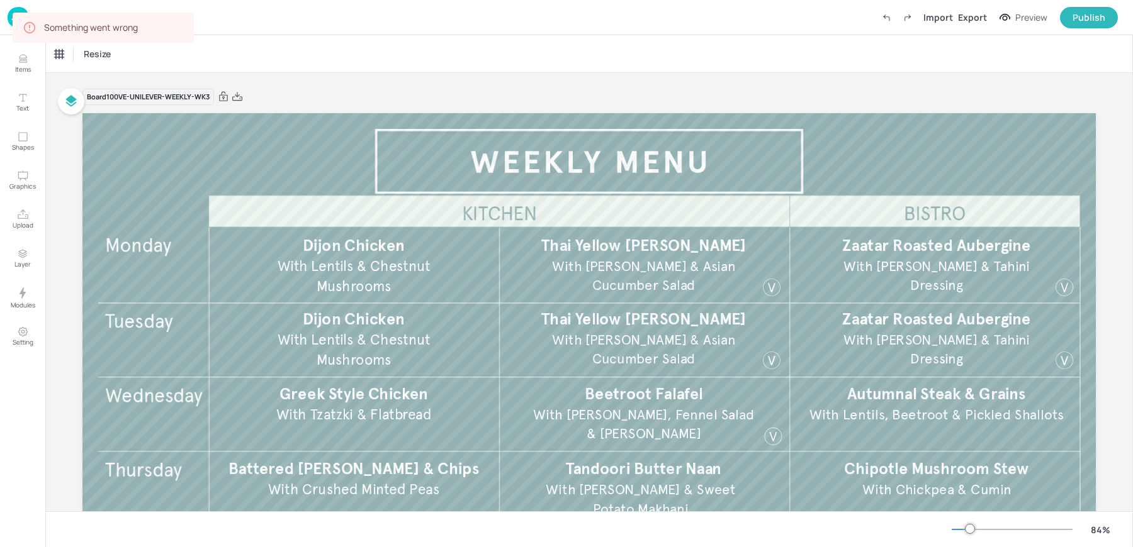
click at [383, 82] on div "Board 100VE-UNILEVER-WEEKLY-WK3 Thai Yellow [PERSON_NAME] With Jasmine Rice & A…" at bounding box center [588, 394] width 1013 height 642
click at [972, 11] on div "Export" at bounding box center [972, 17] width 29 height 13
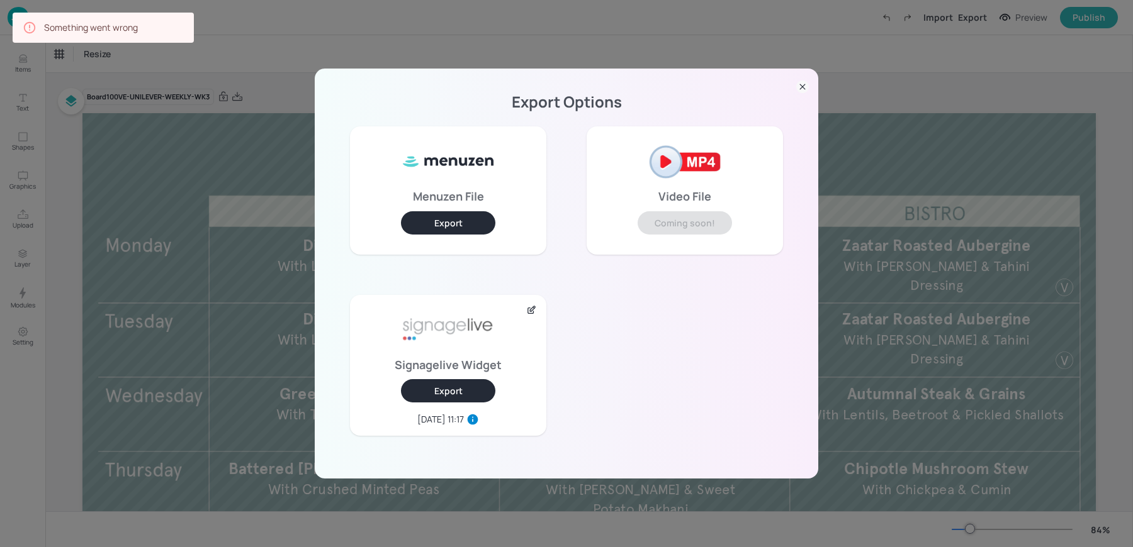
click at [436, 396] on button "Export" at bounding box center [448, 390] width 94 height 23
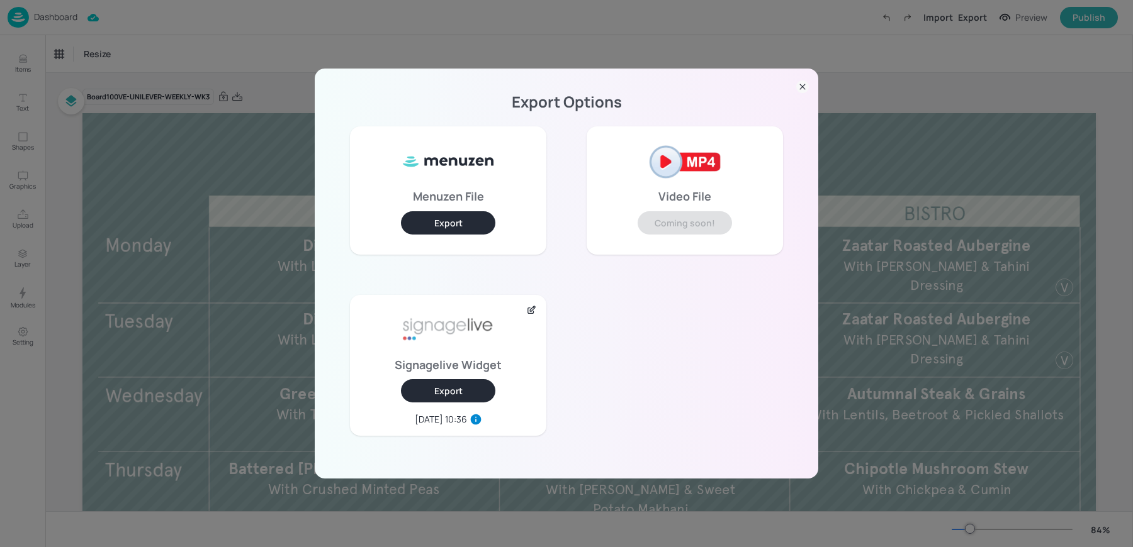
click at [643, 33] on div "Export Options Menuzen File Export Video File Coming soon! Signagelive Widget E…" at bounding box center [566, 273] width 1133 height 547
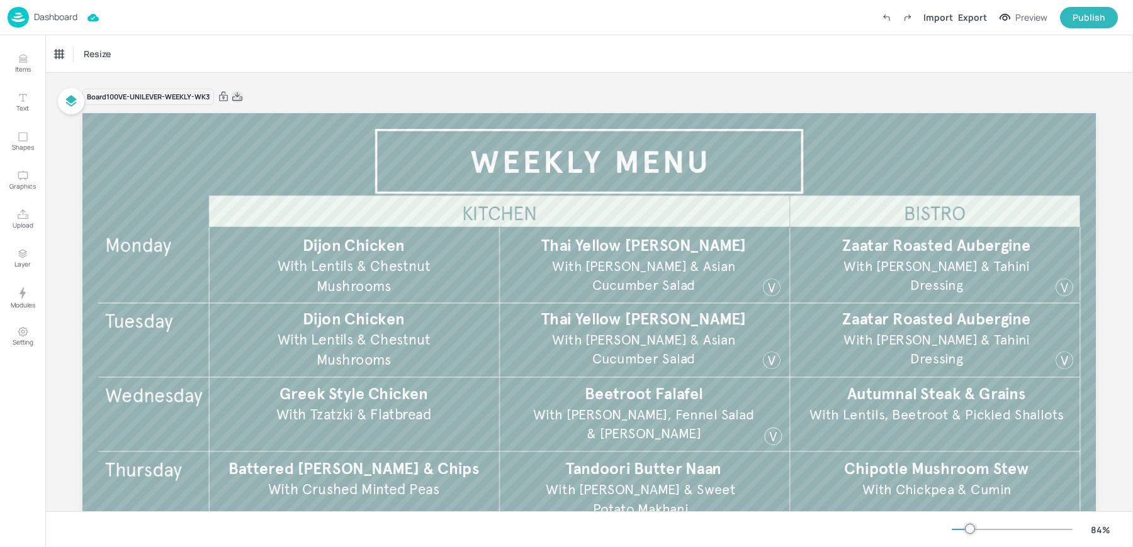
click at [233, 94] on icon at bounding box center [237, 97] width 11 height 13
click at [373, 51] on div "Resize" at bounding box center [588, 53] width 1087 height 37
click at [972, 17] on div "Export" at bounding box center [972, 17] width 29 height 13
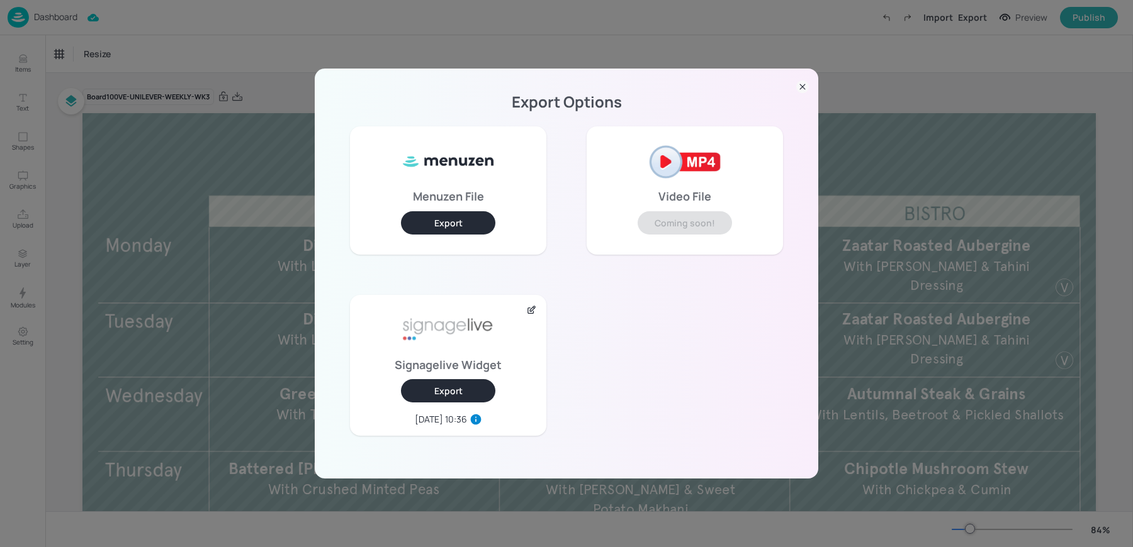
click at [532, 313] on icon at bounding box center [531, 311] width 6 height 6
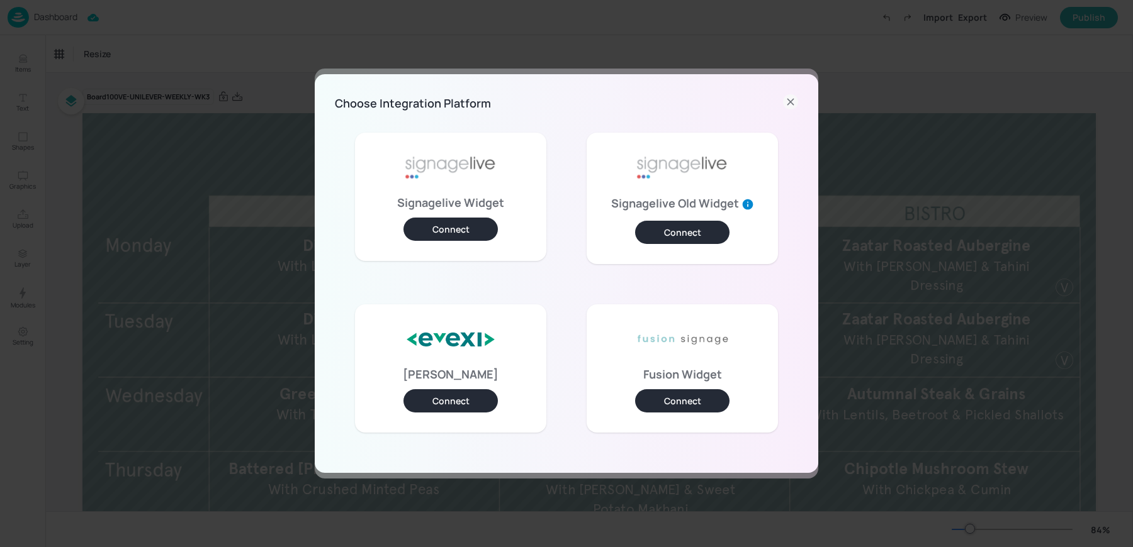
click at [658, 221] on button "Connect" at bounding box center [682, 232] width 94 height 23
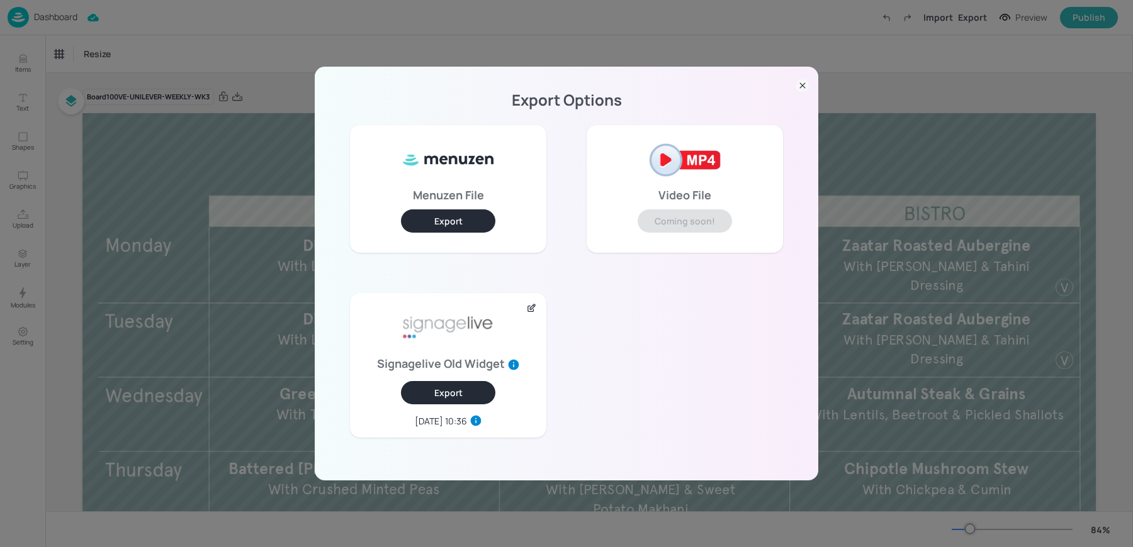
click at [433, 396] on button "Export" at bounding box center [448, 392] width 94 height 23
click at [529, 309] on icon at bounding box center [531, 308] width 11 height 10
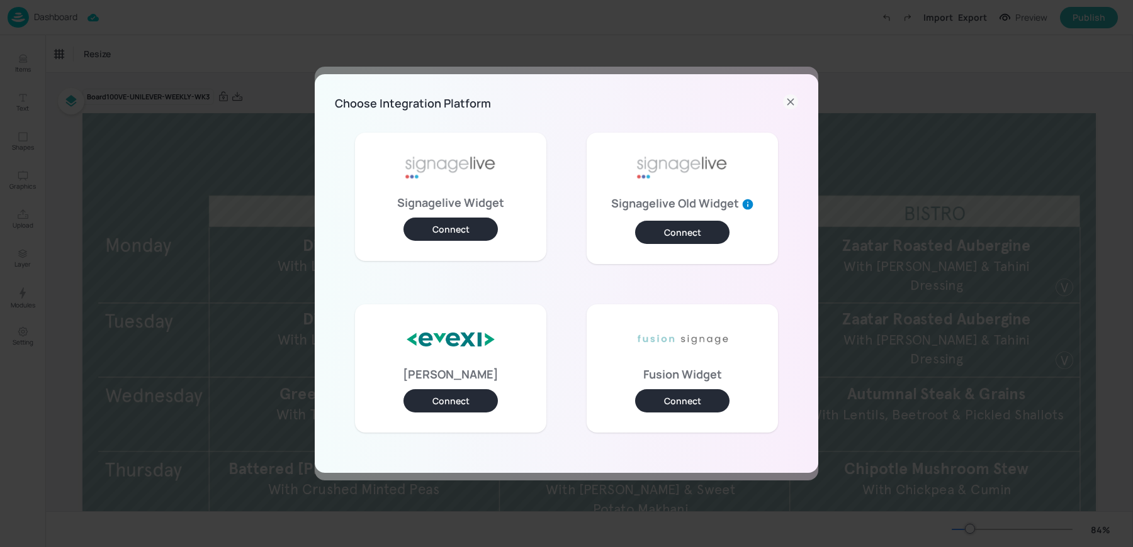
click at [464, 238] on button "Connect" at bounding box center [450, 229] width 94 height 23
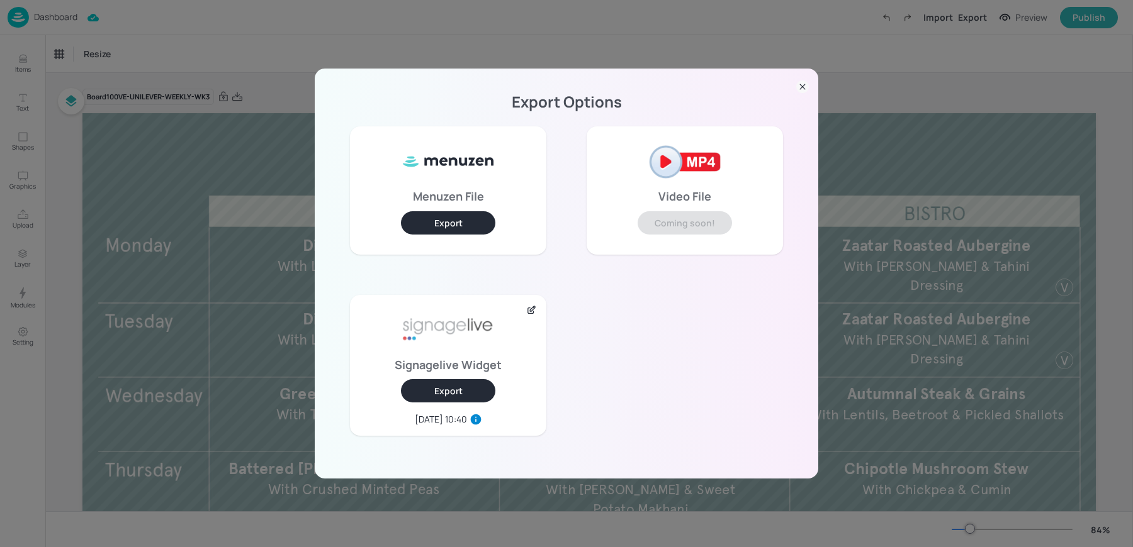
click at [250, 26] on div "Export Options Menuzen File Export Video File Coming soon! Signagelive Widget E…" at bounding box center [566, 273] width 1133 height 547
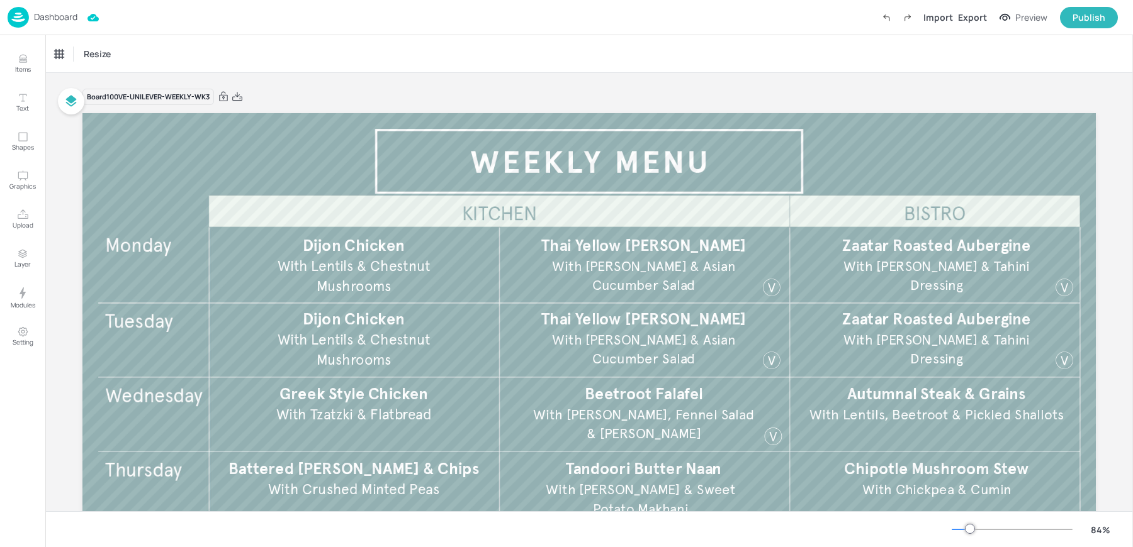
click at [35, 30] on div "Dashboard Import Export Preview Publish" at bounding box center [563, 17] width 1110 height 35
click at [17, 27] on img at bounding box center [18, 17] width 21 height 21
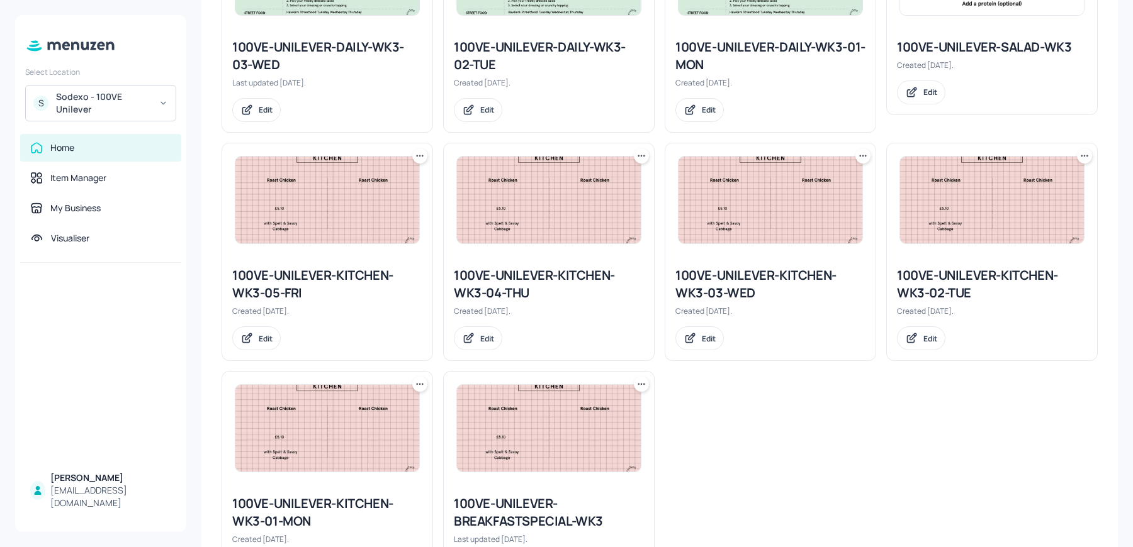
scroll to position [834, 0]
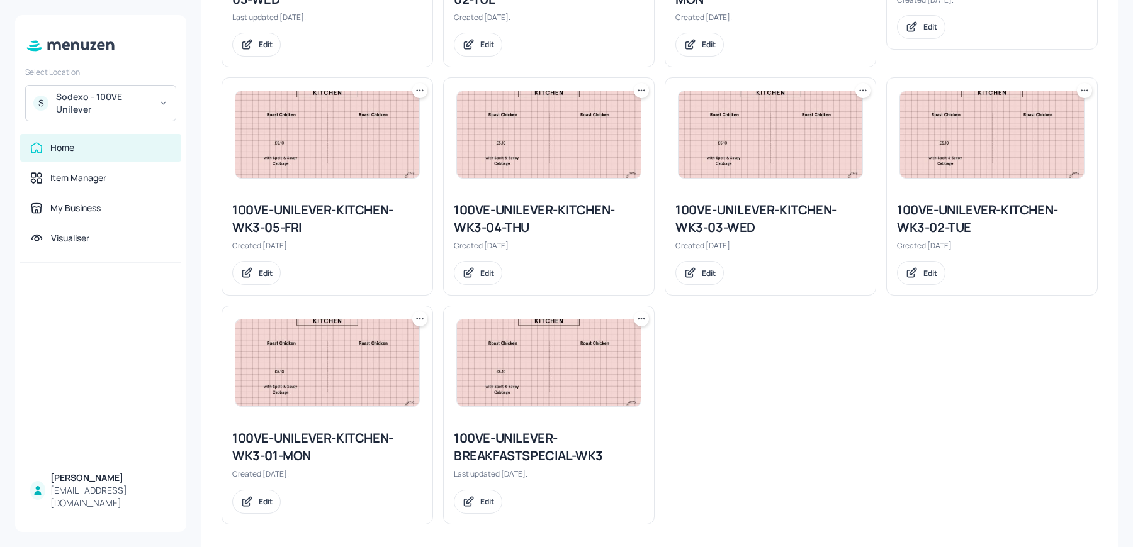
click at [947, 220] on div "100VE-UNILEVER-KITCHEN-WK3-02-TUE" at bounding box center [992, 218] width 190 height 35
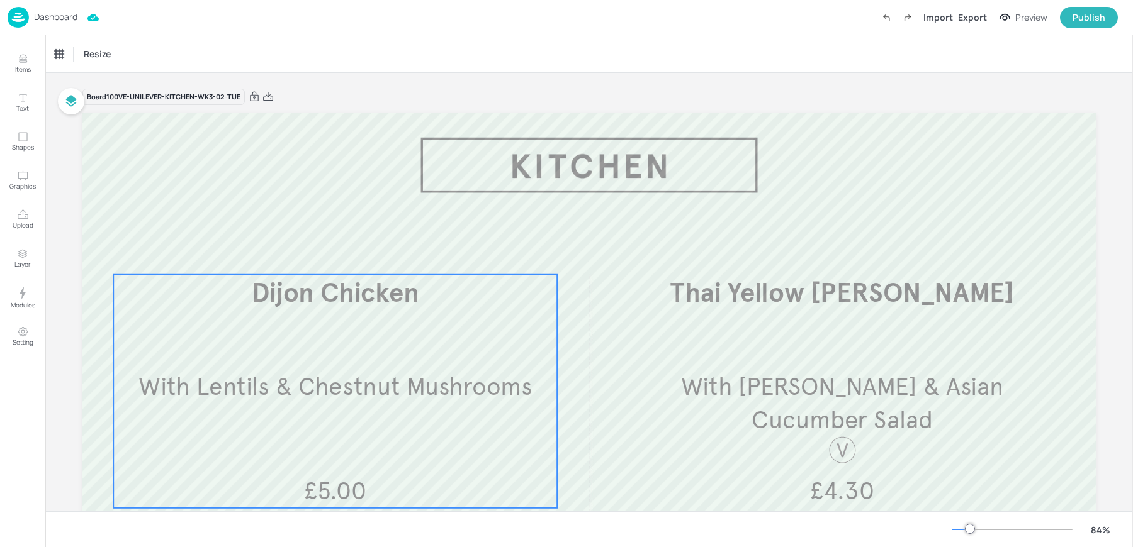
click at [348, 347] on div "Dijon Chicken With Lentils & Chestnut Mushrooms £5.00" at bounding box center [335, 391] width 444 height 233
click at [325, 253] on icon "Edit Item" at bounding box center [327, 252] width 5 height 5
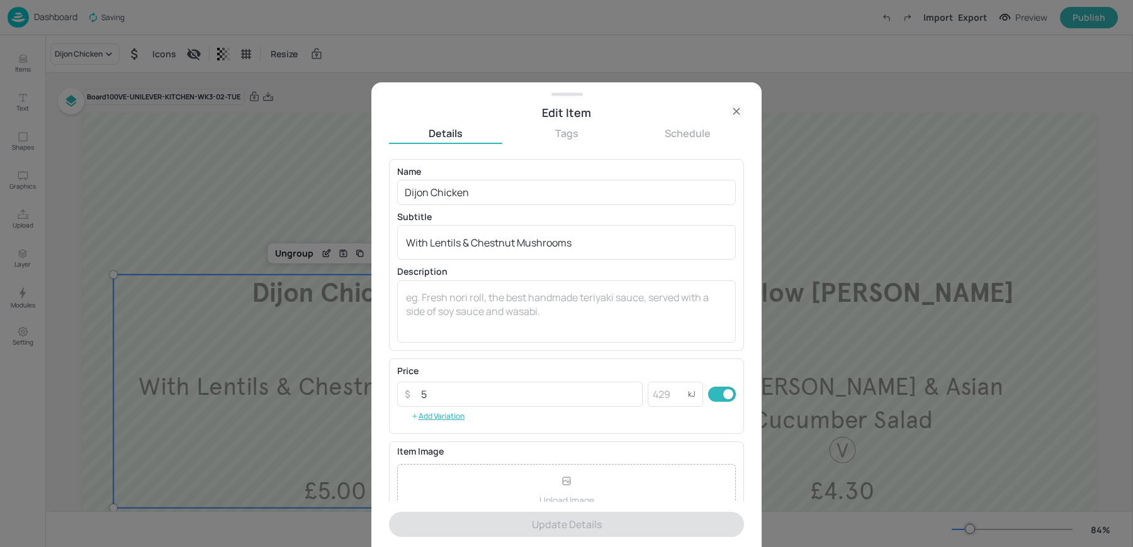
click at [733, 115] on icon at bounding box center [736, 111] width 15 height 15
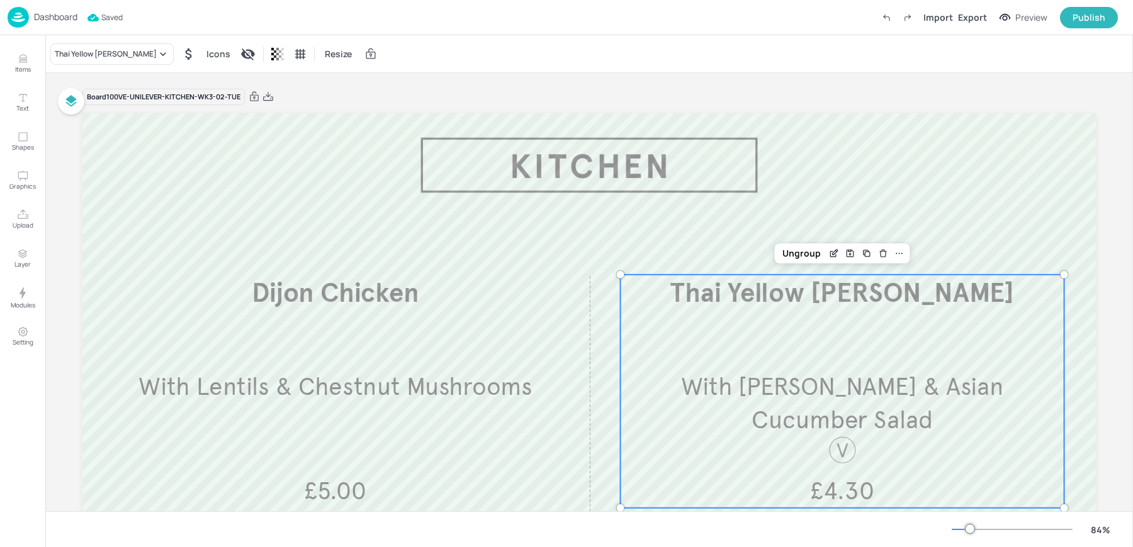
click at [773, 364] on div "Thai Yellow Curry With Jasmine Rice & Asian Cucumber Salad £4.30" at bounding box center [842, 391] width 444 height 233
click at [269, 97] on icon at bounding box center [267, 97] width 11 height 13
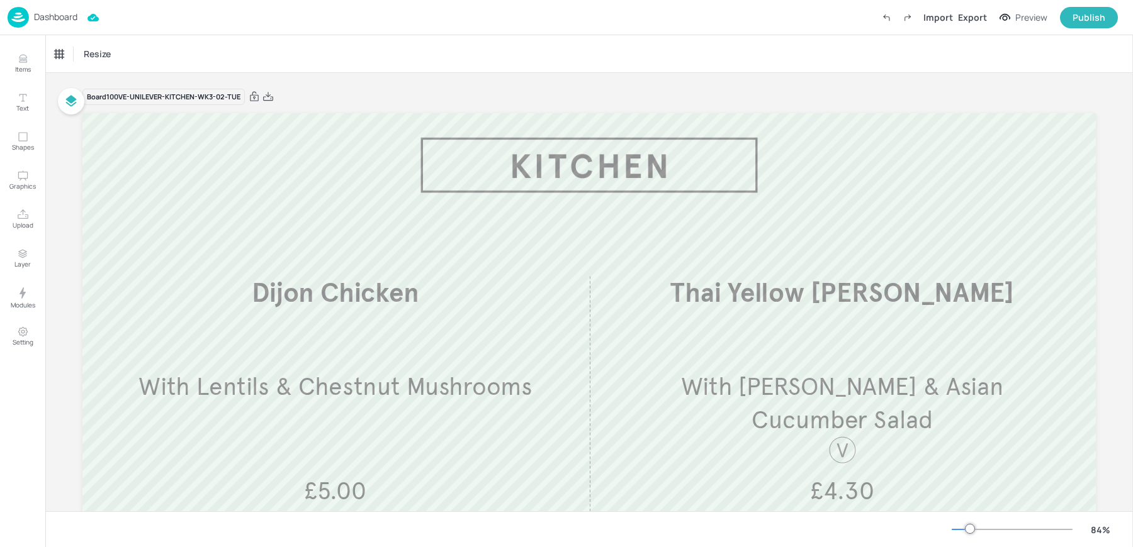
click at [276, 23] on div "Dashboard Import Export Preview Publish" at bounding box center [563, 17] width 1110 height 35
click at [64, 9] on div "Dashboard" at bounding box center [43, 17] width 70 height 21
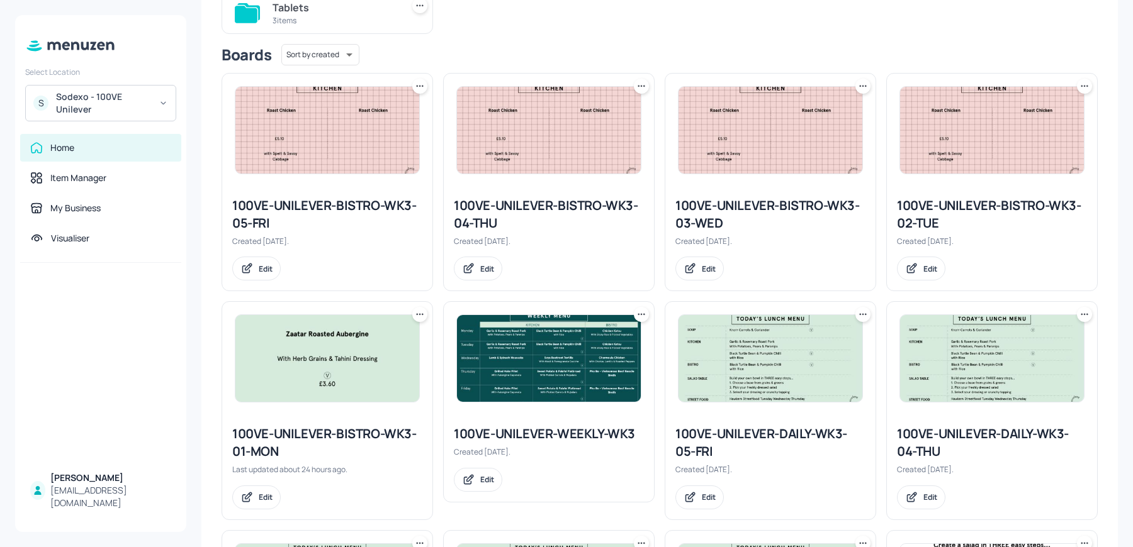
scroll to position [96, 0]
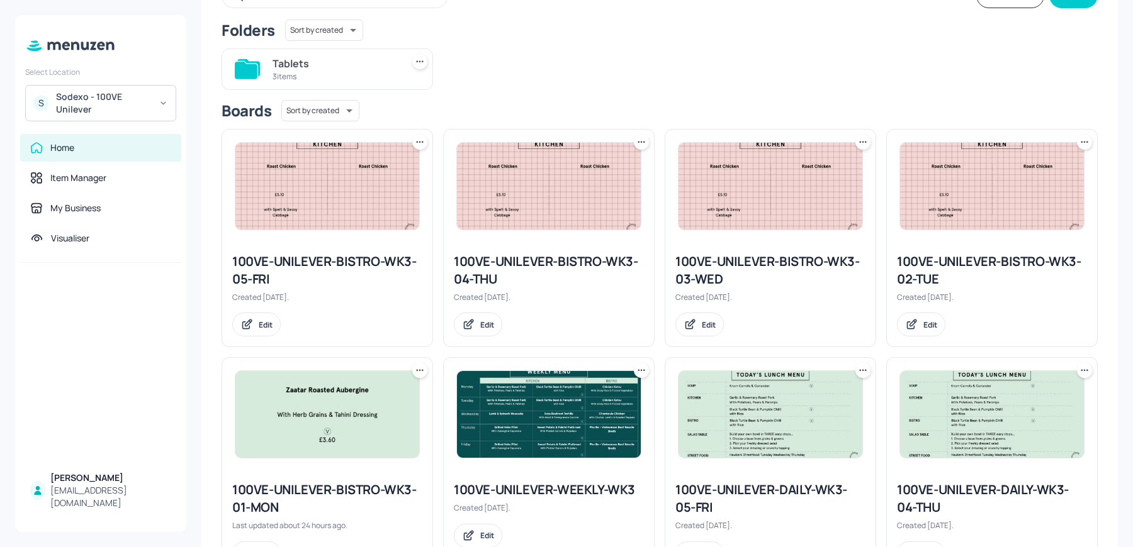
click at [915, 268] on div "100VE-UNILEVER-BISTRO-WK3-02-TUE" at bounding box center [992, 270] width 190 height 35
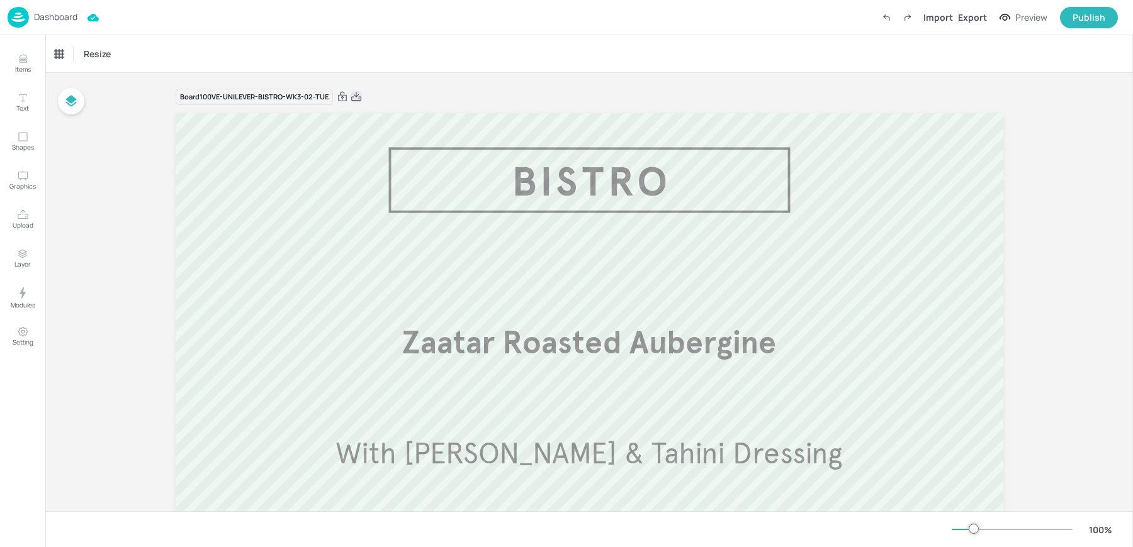
click at [351, 94] on icon at bounding box center [356, 97] width 11 height 13
click at [43, 14] on p "Dashboard" at bounding box center [55, 17] width 43 height 9
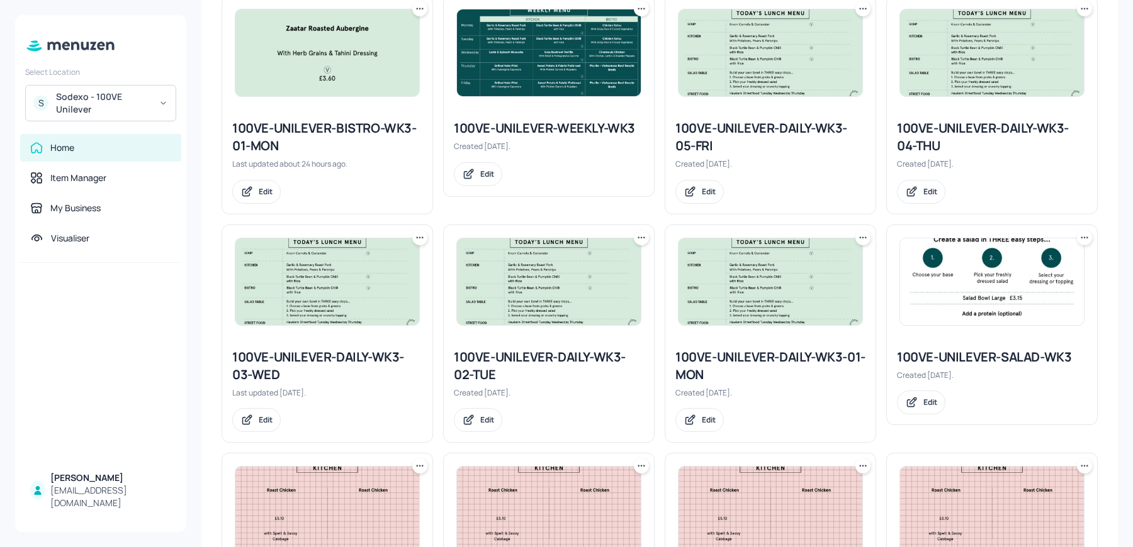
scroll to position [474, 0]
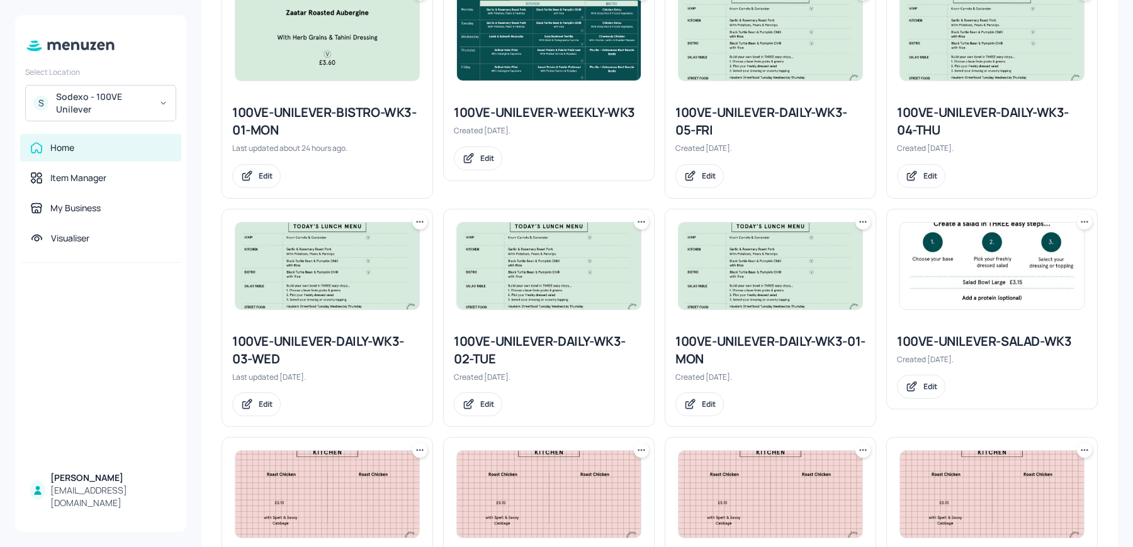
click at [537, 294] on img at bounding box center [549, 266] width 184 height 87
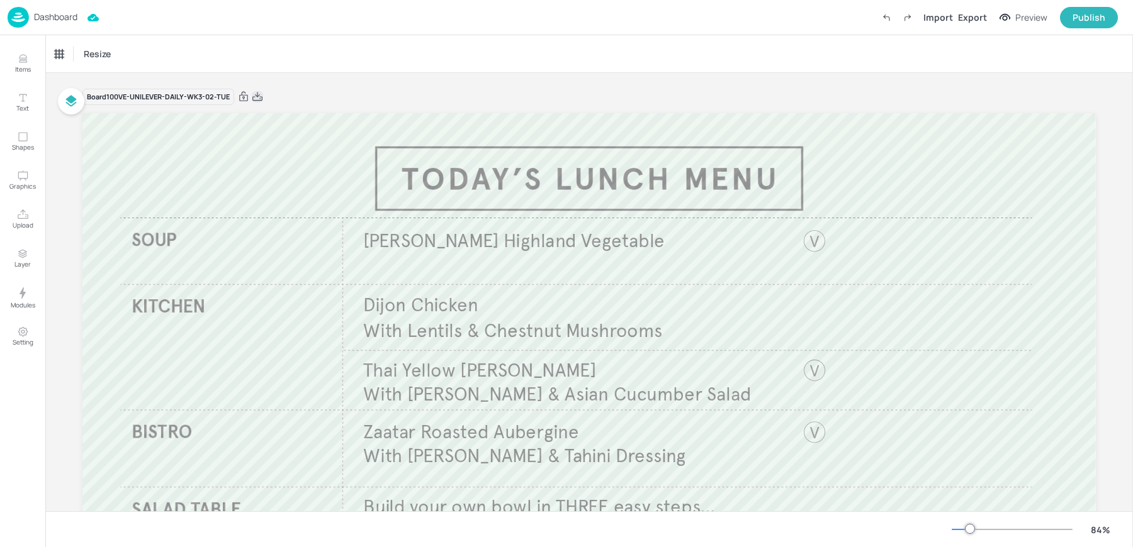
click at [256, 96] on icon at bounding box center [257, 96] width 10 height 9
click at [276, 35] on div "Dashboard Import Export Preview Publish" at bounding box center [566, 17] width 1133 height 35
click at [11, 21] on img at bounding box center [18, 17] width 21 height 21
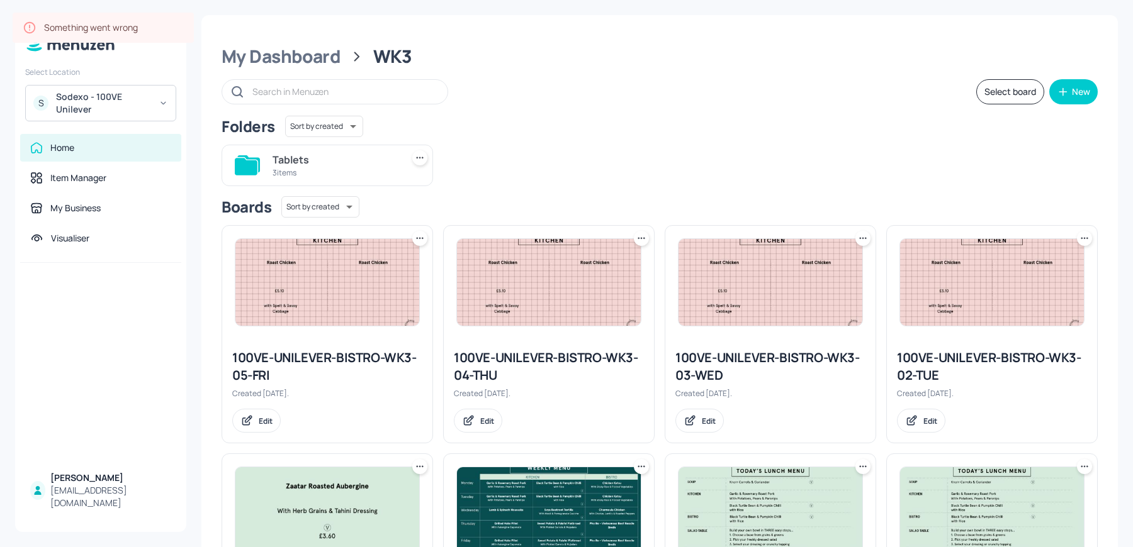
click at [359, 169] on div "3 items" at bounding box center [334, 172] width 125 height 11
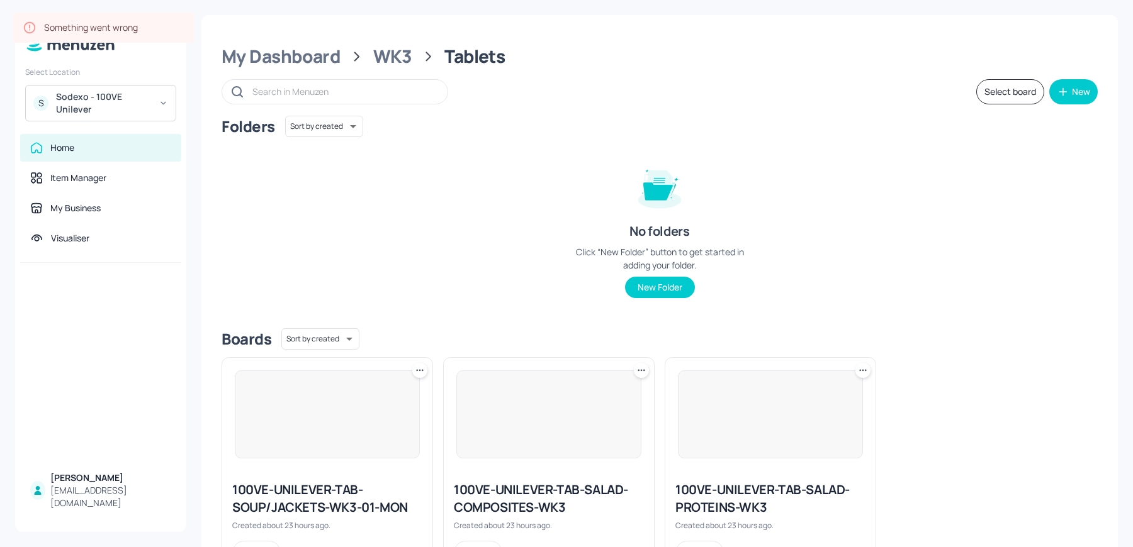
scroll to position [57, 0]
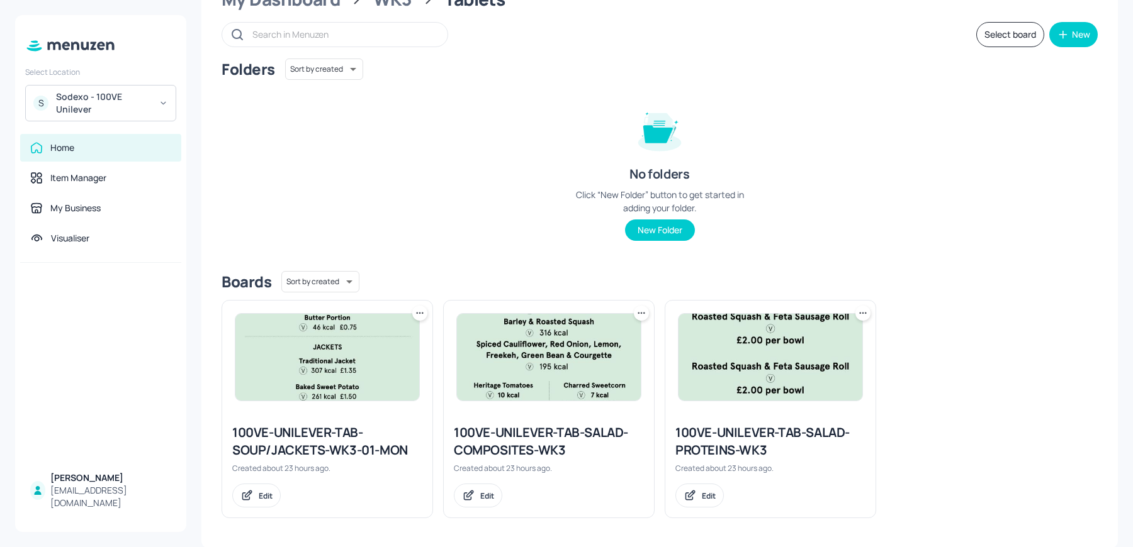
click at [422, 309] on icon at bounding box center [419, 313] width 13 height 13
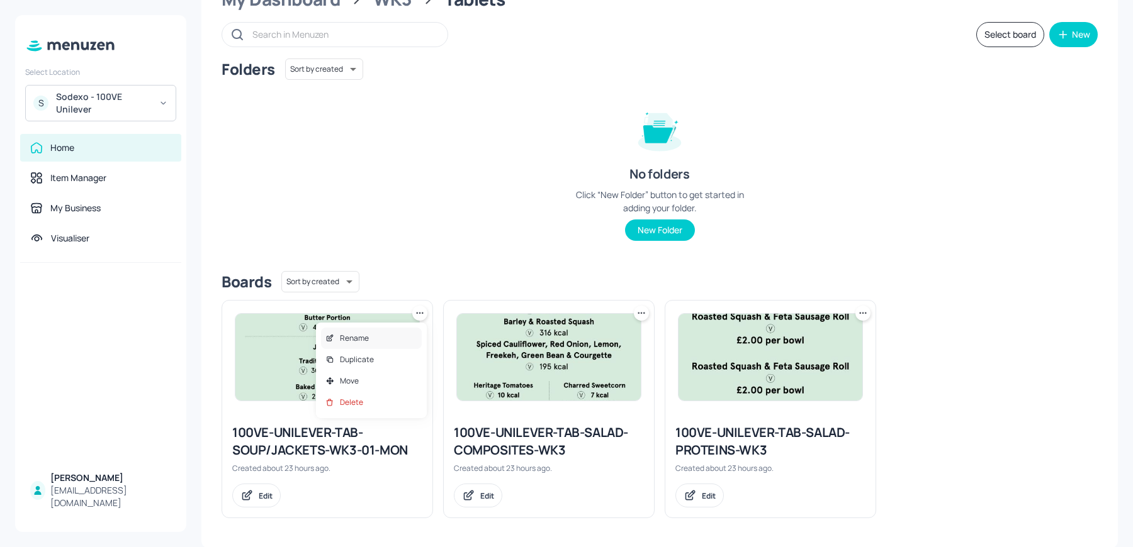
click at [388, 336] on div "Rename" at bounding box center [371, 338] width 101 height 21
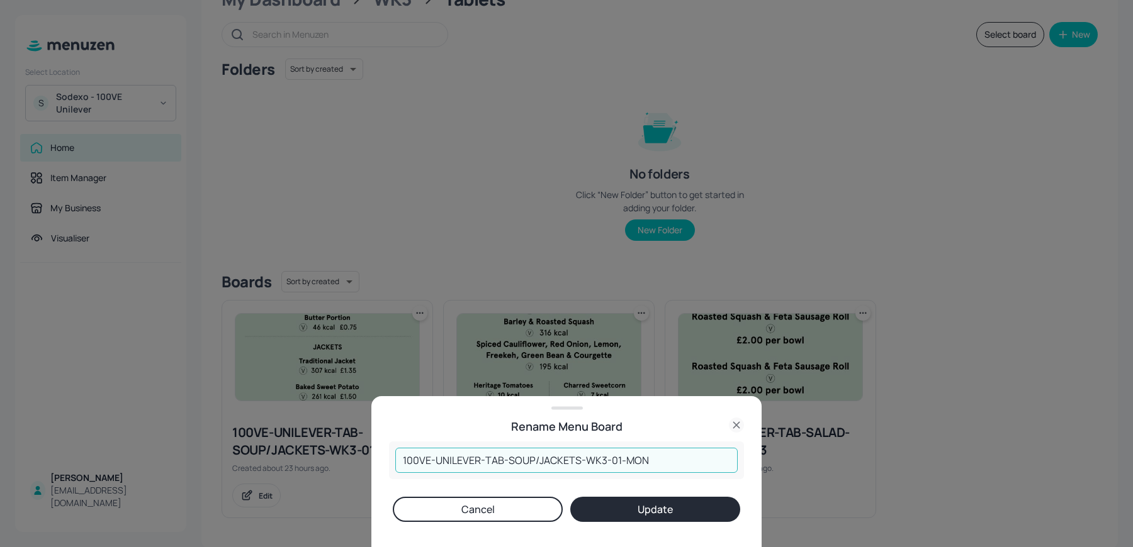
drag, startPoint x: 603, startPoint y: 459, endPoint x: 704, endPoint y: 465, distance: 100.3
click at [704, 465] on input "100VE-UNILEVER-TAB-SOUP/JACKETS-WK3-01-MON" at bounding box center [566, 460] width 342 height 25
type input "100VE-UNILEVER-TAB-SOUP/JACKETS-WK3"
click at [570, 497] on button "Update" at bounding box center [655, 509] width 170 height 25
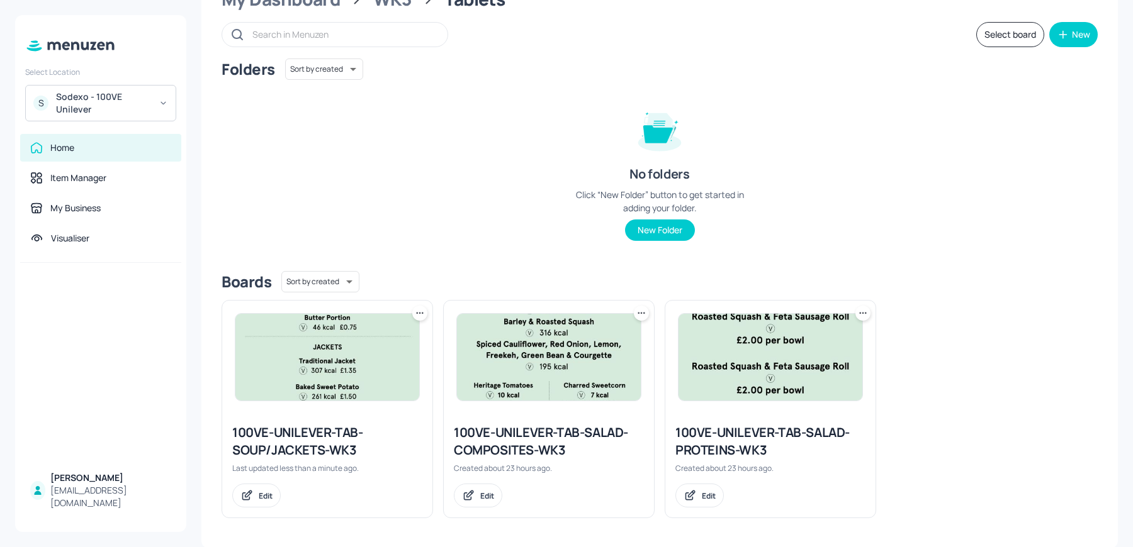
click at [293, 354] on img at bounding box center [327, 357] width 184 height 87
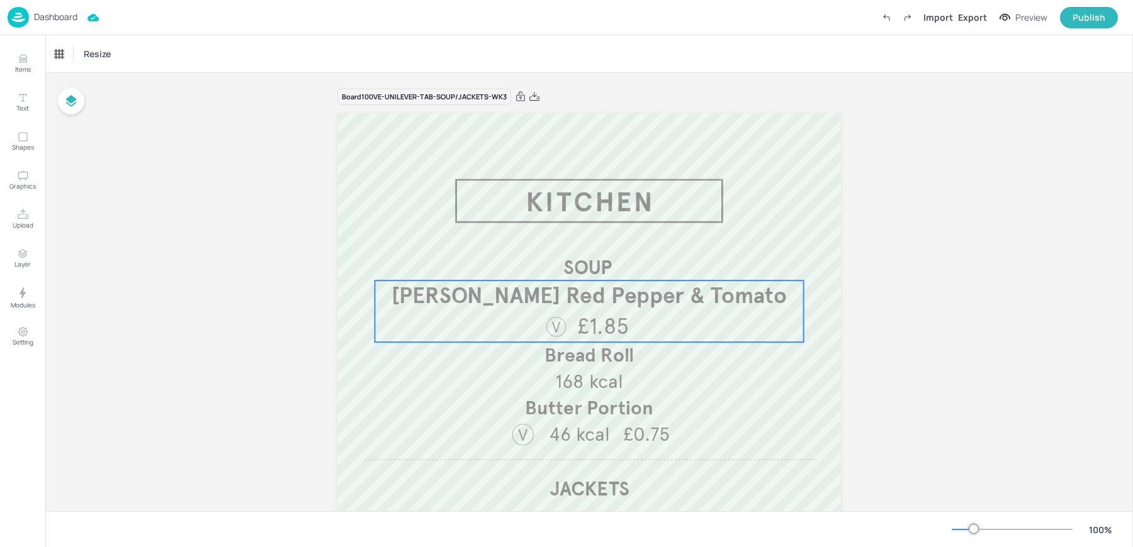
click at [576, 307] on span "Knorr Red Pepper & Tomato" at bounding box center [588, 296] width 395 height 28
click at [86, 51] on div "Knorr Red Pepper & Tomato" at bounding box center [107, 53] width 104 height 11
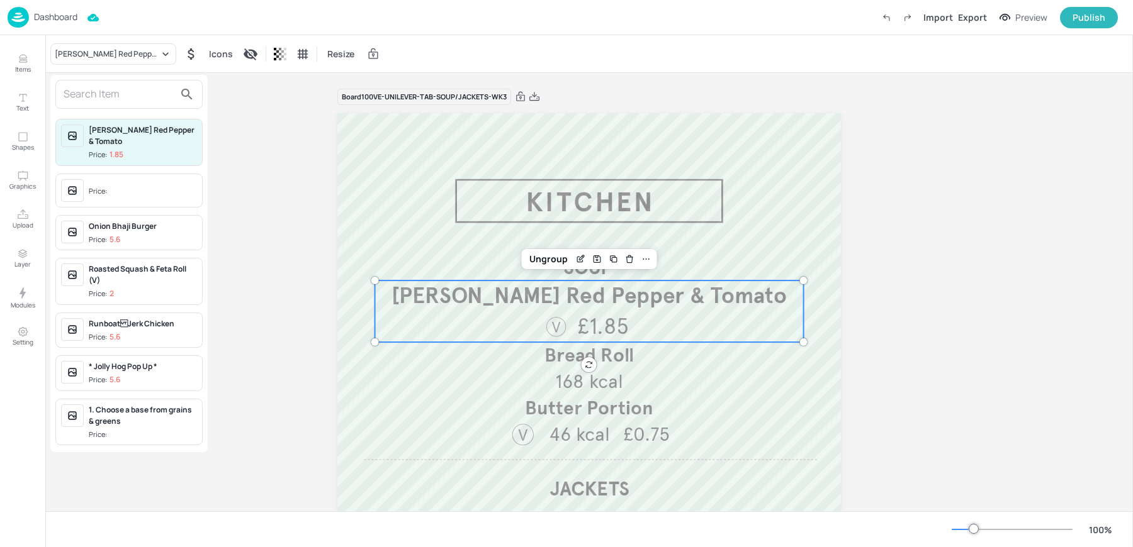
click at [82, 89] on input "text" at bounding box center [119, 94] width 111 height 20
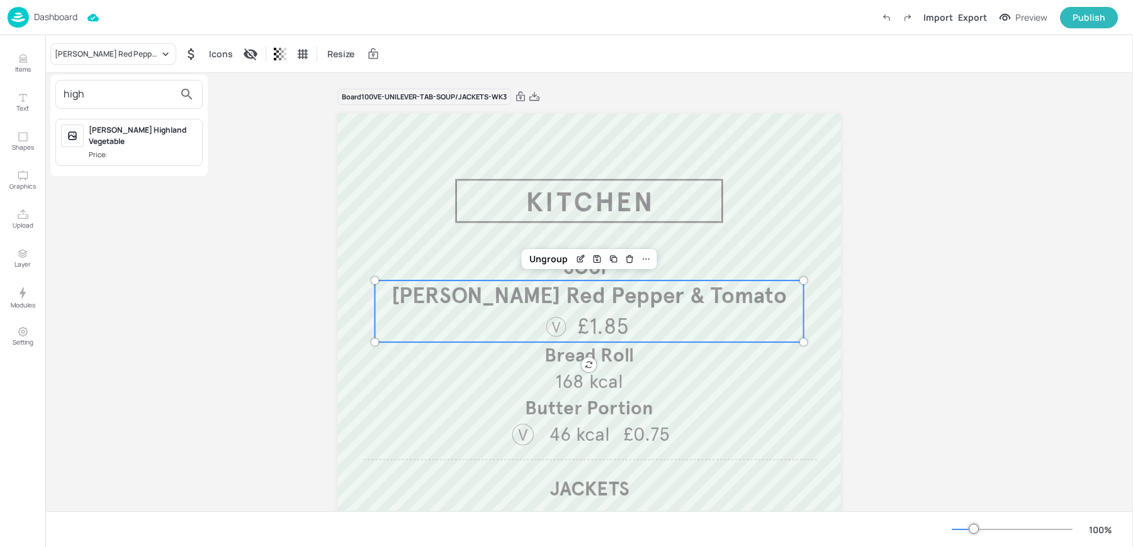
type input "high"
click at [108, 150] on div "Price:" at bounding box center [99, 155] width 21 height 11
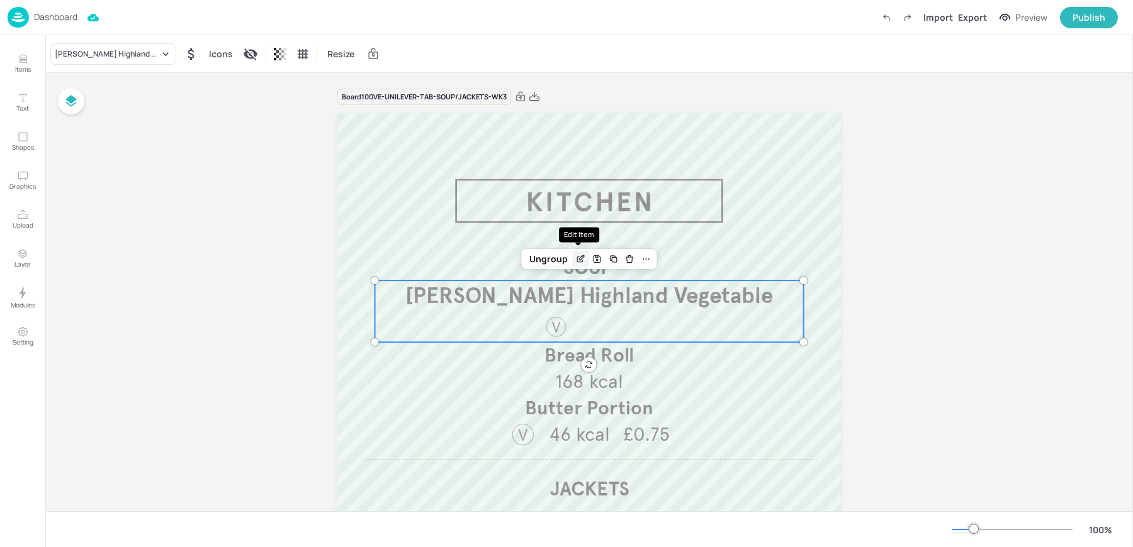
click at [579, 257] on icon "Edit Item" at bounding box center [580, 259] width 11 height 10
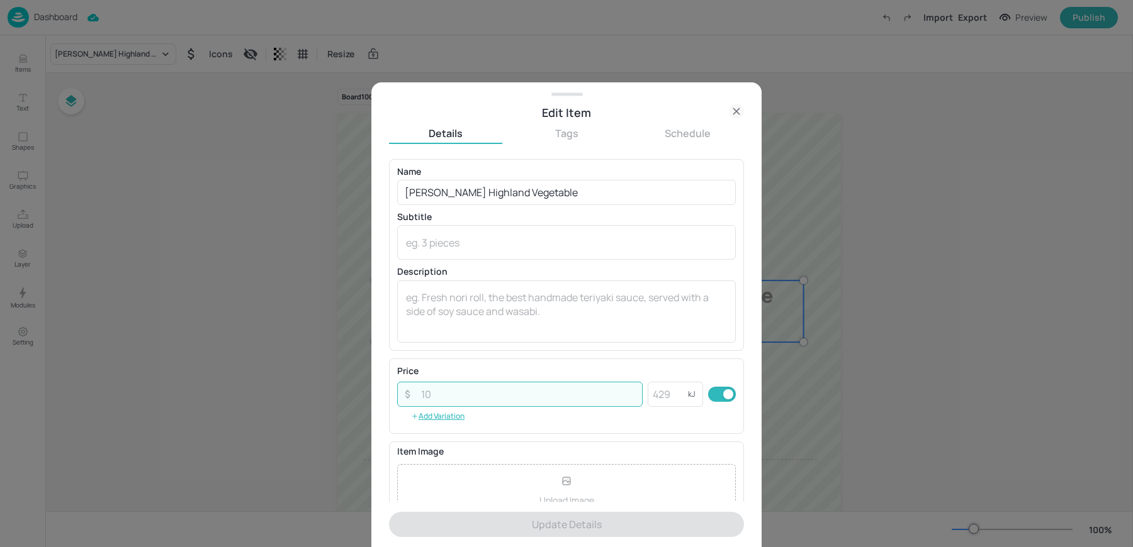
click at [466, 402] on input "number" at bounding box center [527, 394] width 229 height 25
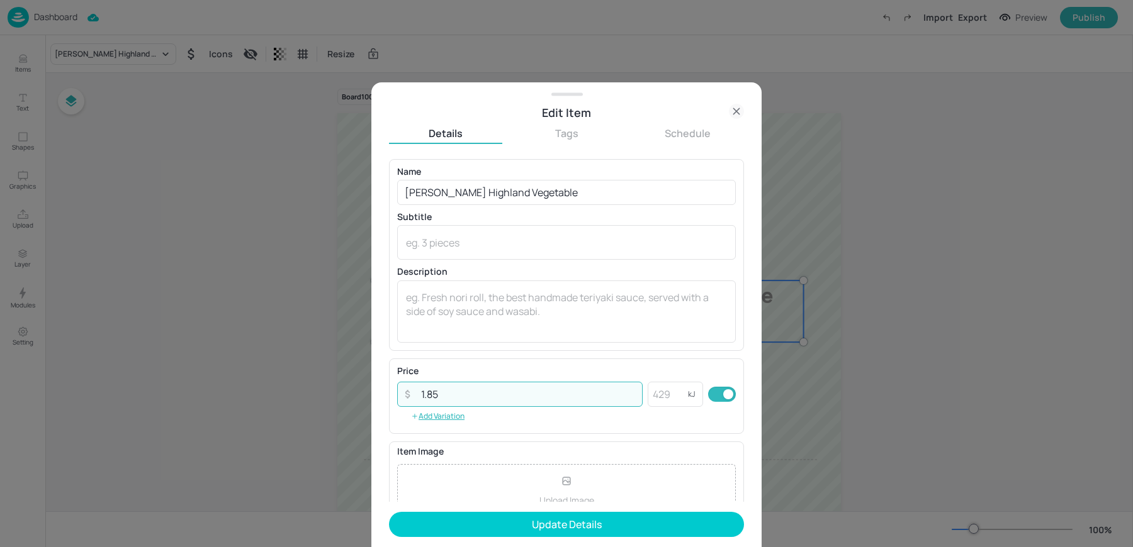
type input "1.85"
click at [389, 512] on button "Update Details" at bounding box center [566, 524] width 355 height 25
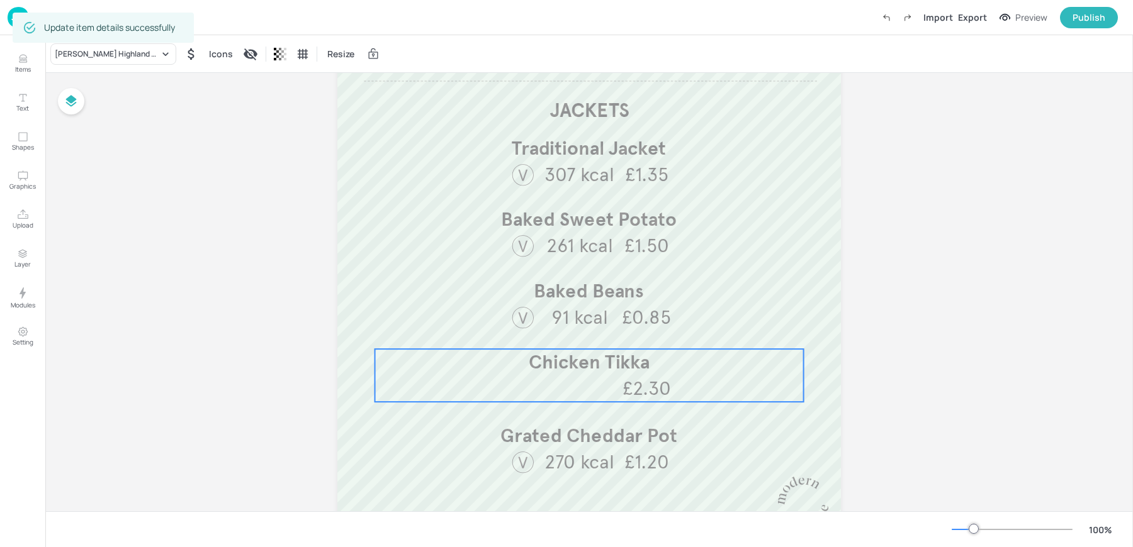
scroll to position [438, 0]
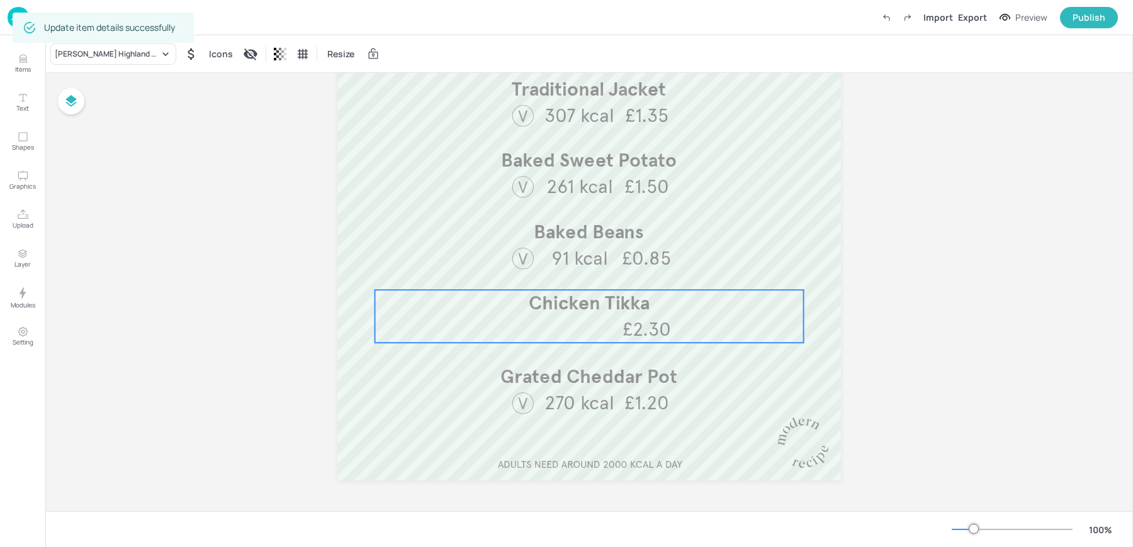
click at [582, 305] on span "Chicken Tikka" at bounding box center [589, 302] width 121 height 23
click at [577, 262] on div "Edit Item" at bounding box center [581, 269] width 16 height 16
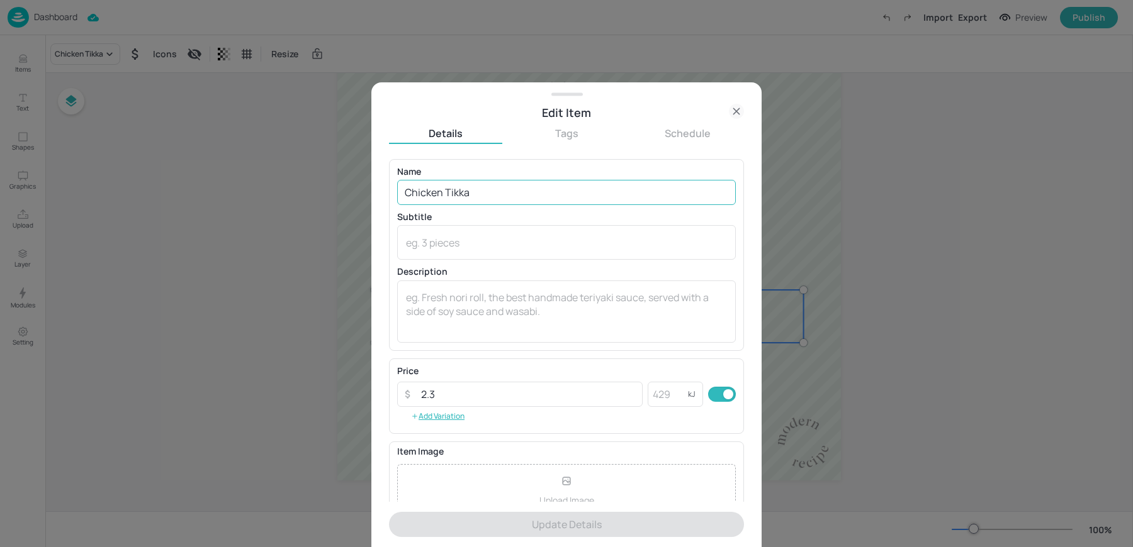
click at [464, 186] on input "Chicken Tikka" at bounding box center [566, 192] width 339 height 25
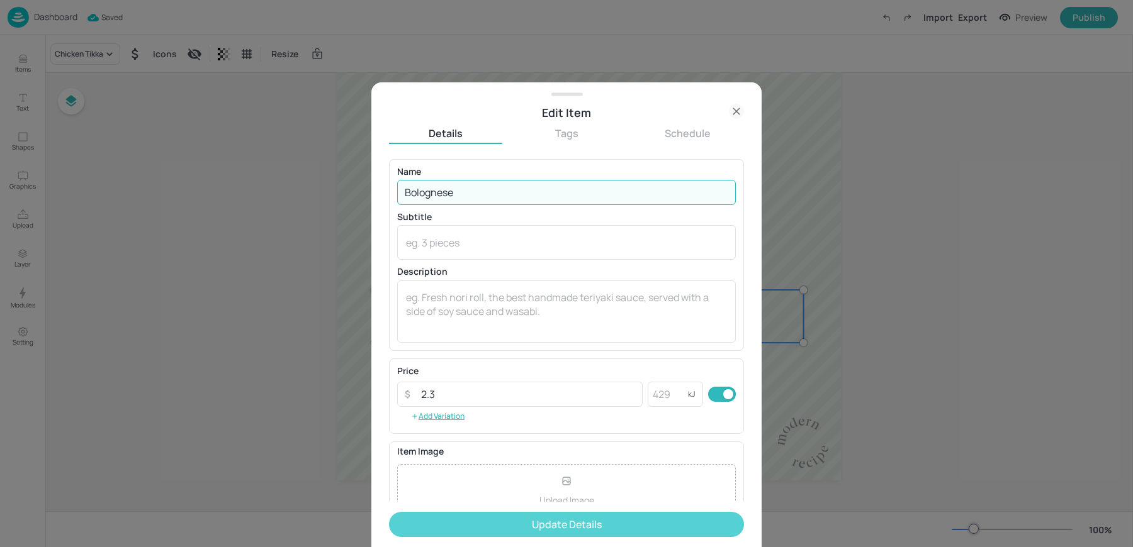
type input "Bolognese"
click at [516, 527] on button "Update Details" at bounding box center [566, 524] width 355 height 25
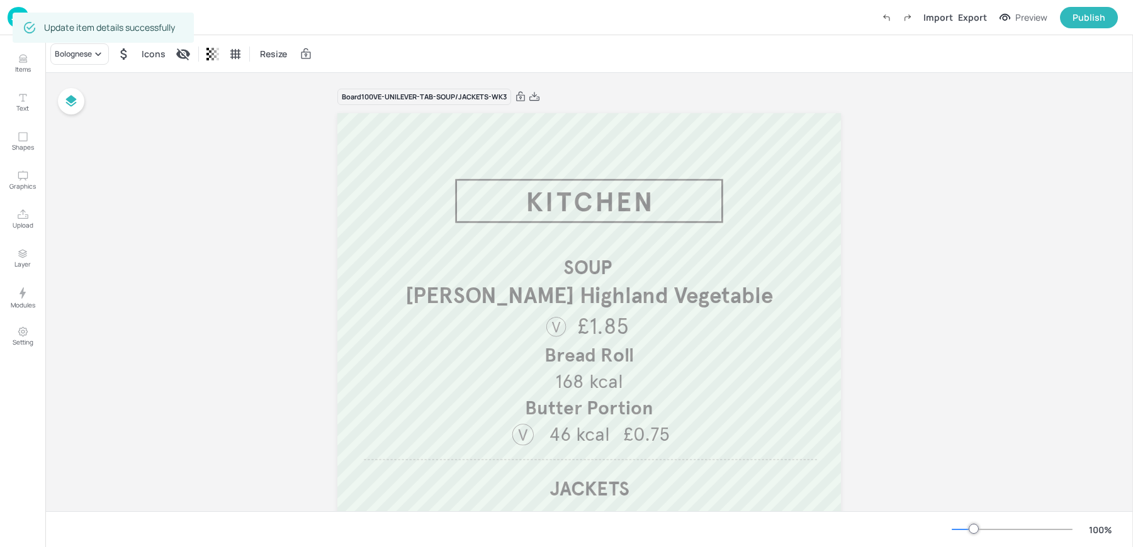
click at [531, 103] on div "Board 100VE-UNILEVER-TAB-SOUP/JACKETS-WK3" at bounding box center [588, 97] width 503 height 18
click at [535, 95] on icon at bounding box center [534, 96] width 10 height 9
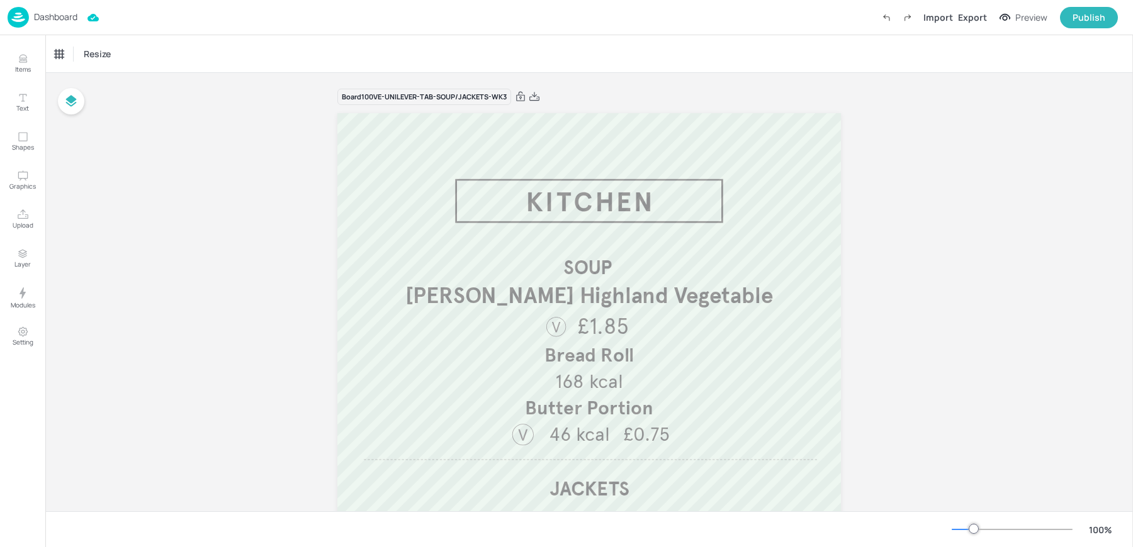
click at [15, 8] on img at bounding box center [18, 17] width 21 height 21
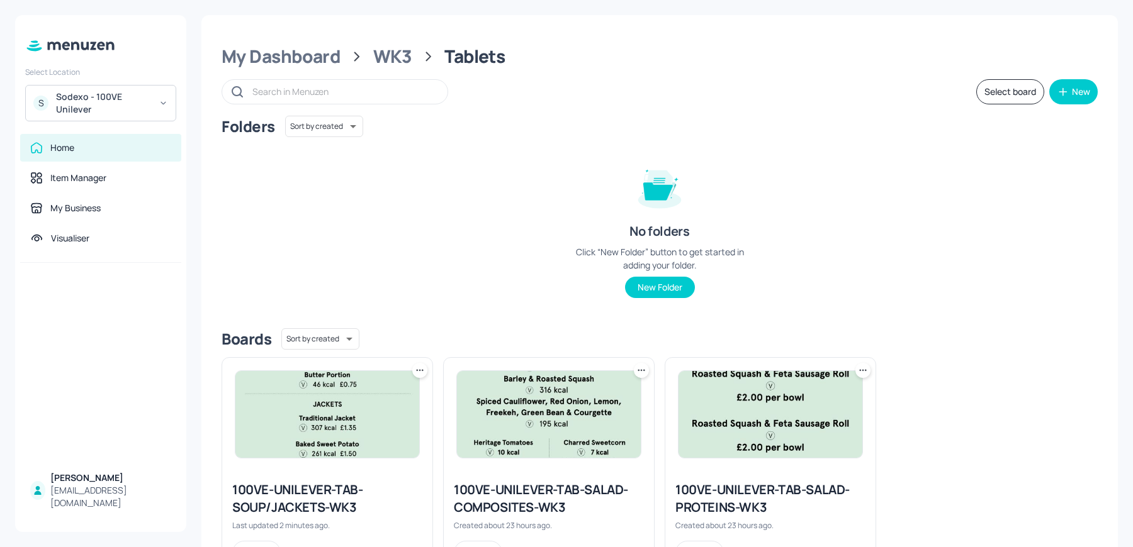
click at [25, 15] on div "Select Location S Sodexo - 100VE Unilever Home Item Manager My Business Visuali…" at bounding box center [100, 273] width 171 height 517
click at [319, 62] on div "My Dashboard" at bounding box center [281, 56] width 119 height 23
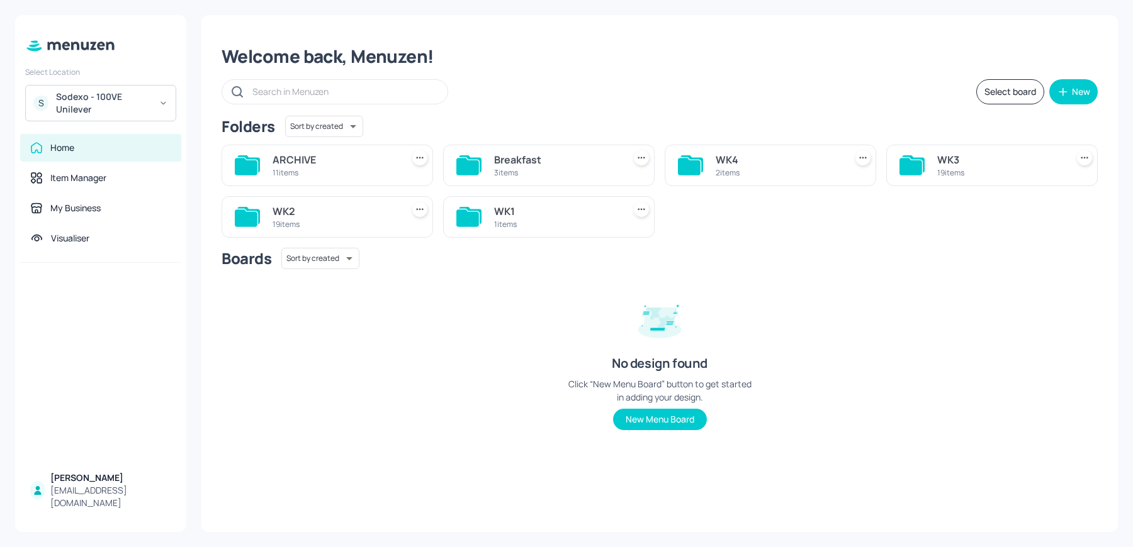
click at [948, 174] on div "19 items" at bounding box center [999, 172] width 125 height 11
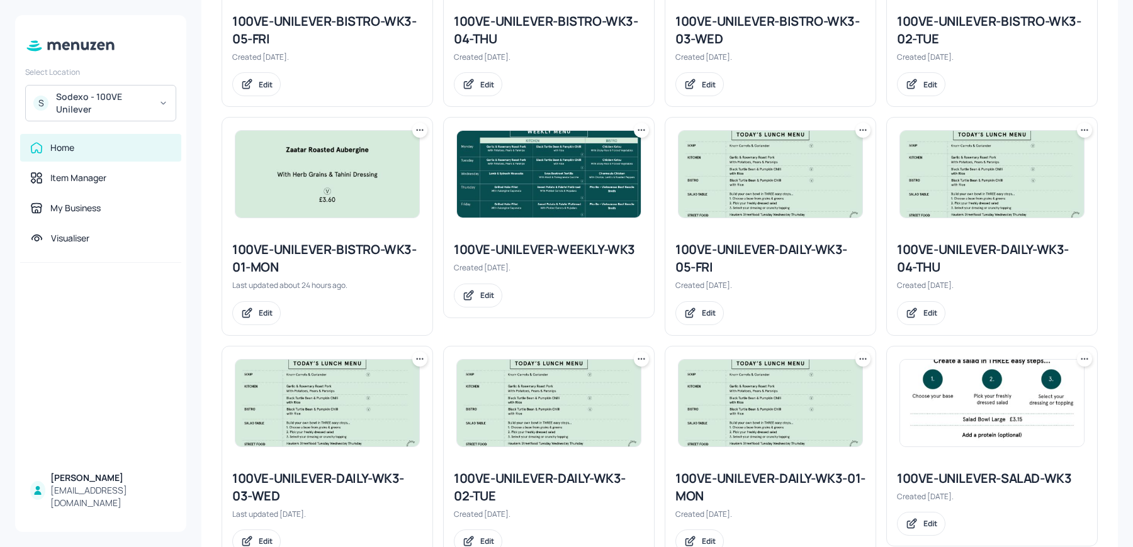
scroll to position [389, 0]
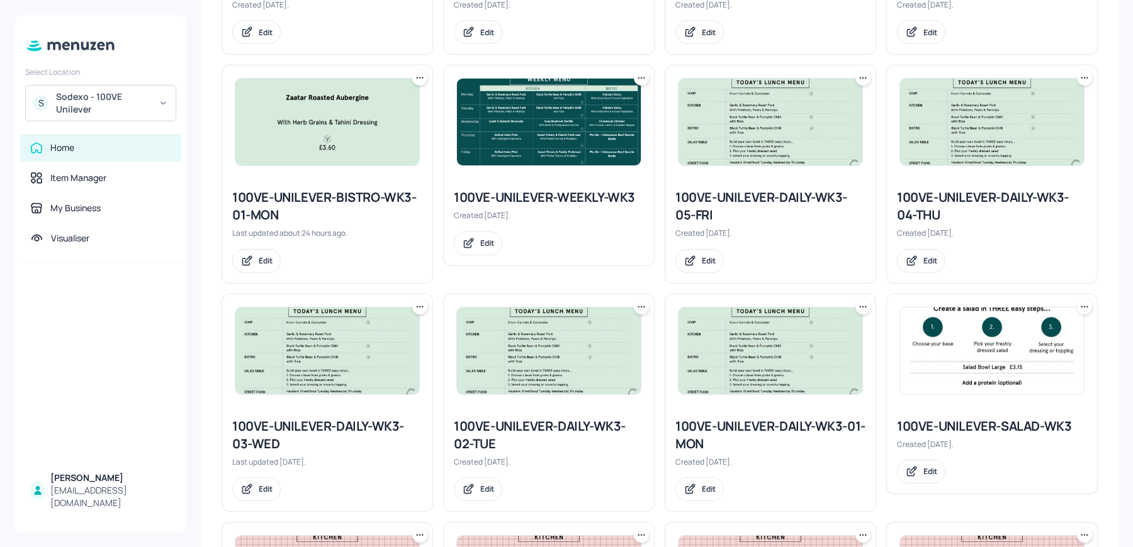
click at [544, 353] on img at bounding box center [549, 351] width 184 height 87
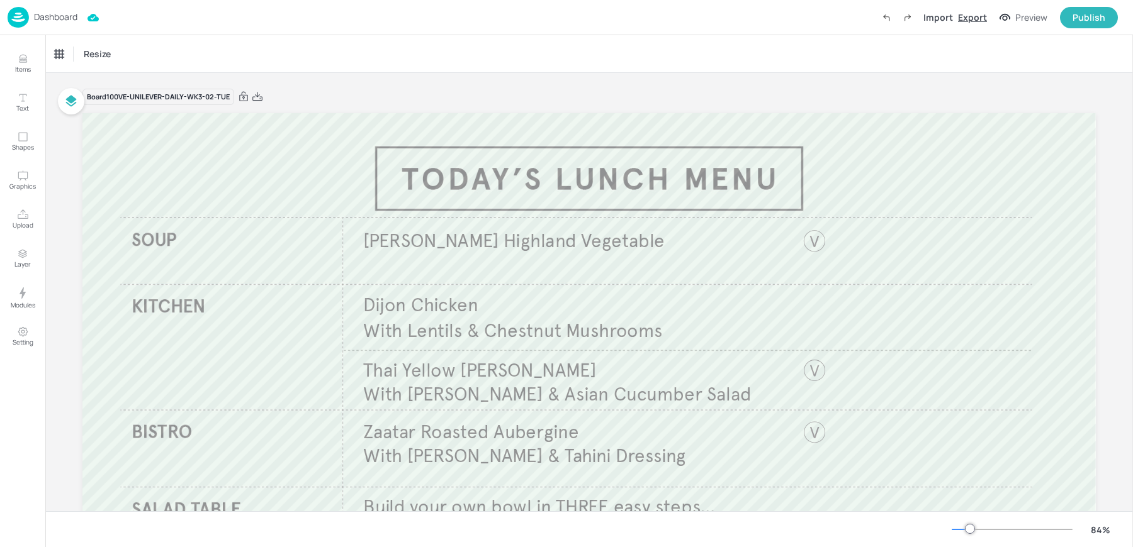
click at [974, 17] on div "Export" at bounding box center [972, 17] width 29 height 13
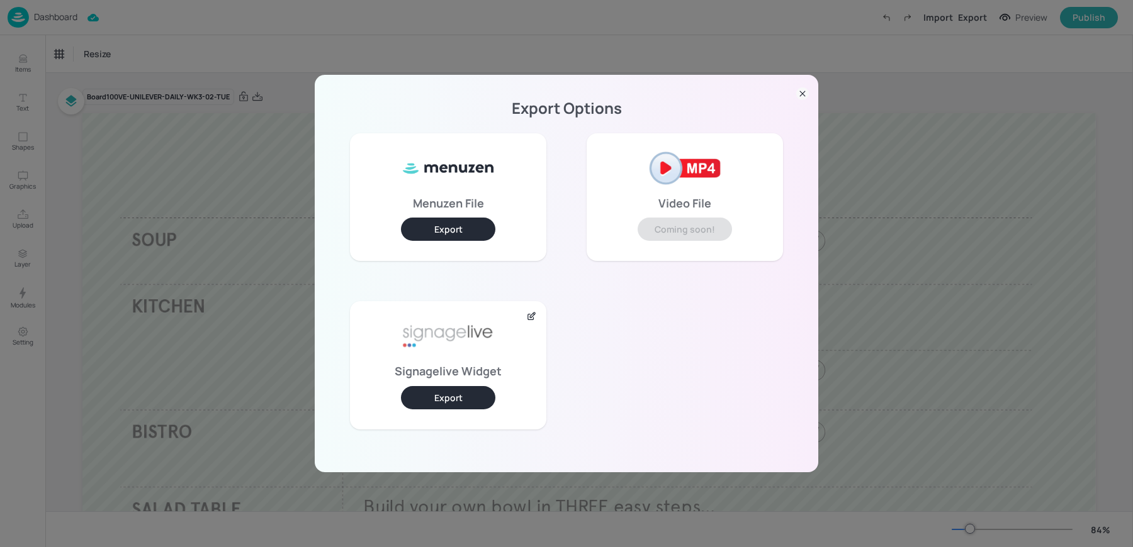
click at [430, 395] on button "Export" at bounding box center [448, 397] width 94 height 23
